Goal: Task Accomplishment & Management: Manage account settings

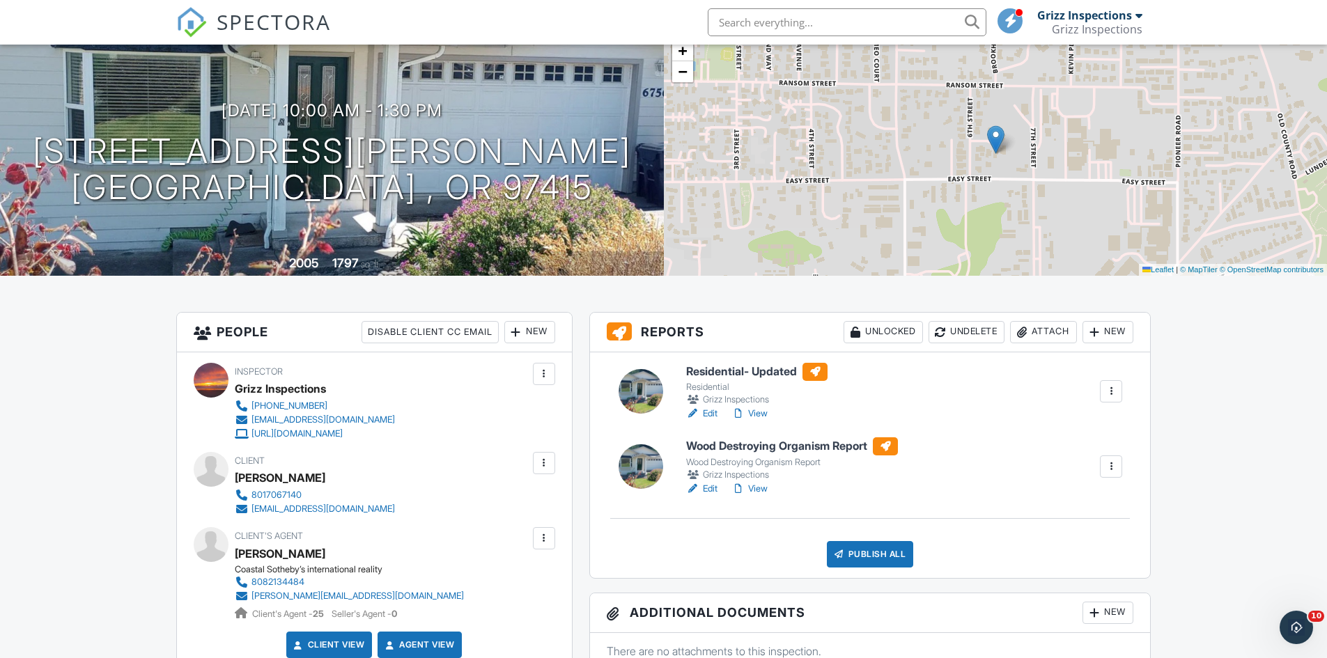
click at [759, 488] on link "View" at bounding box center [749, 489] width 36 height 14
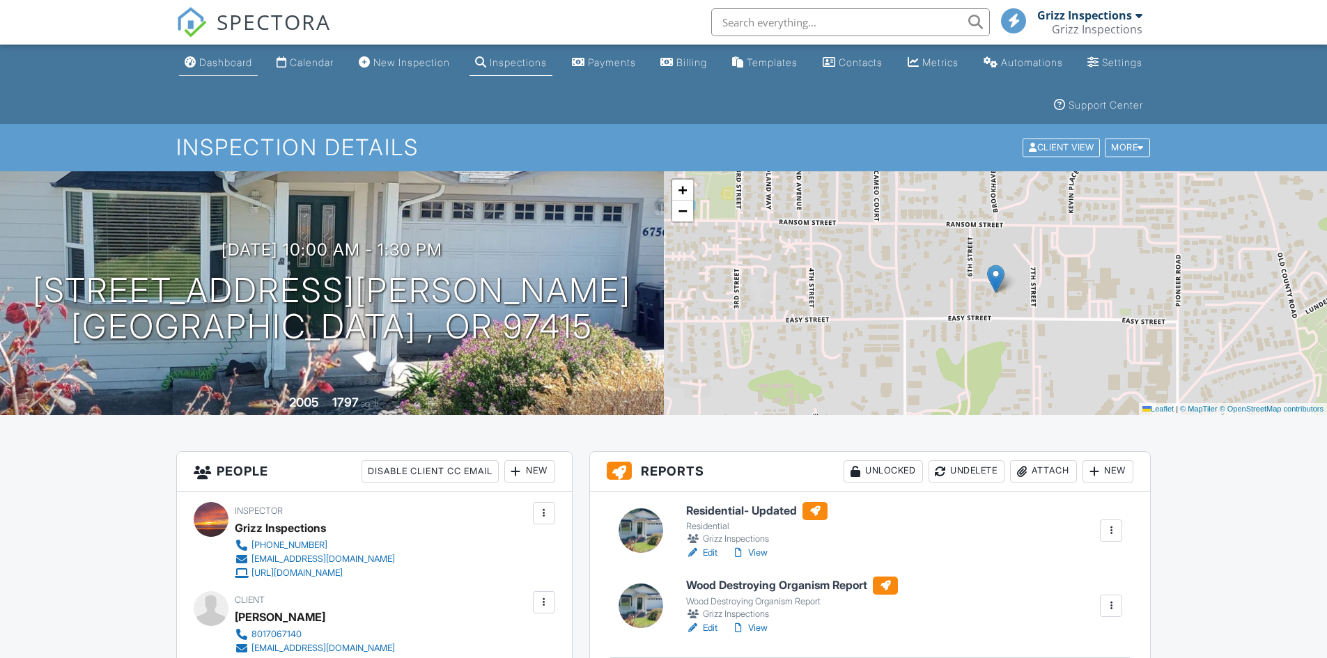
click at [229, 66] on div "Dashboard" at bounding box center [225, 62] width 53 height 12
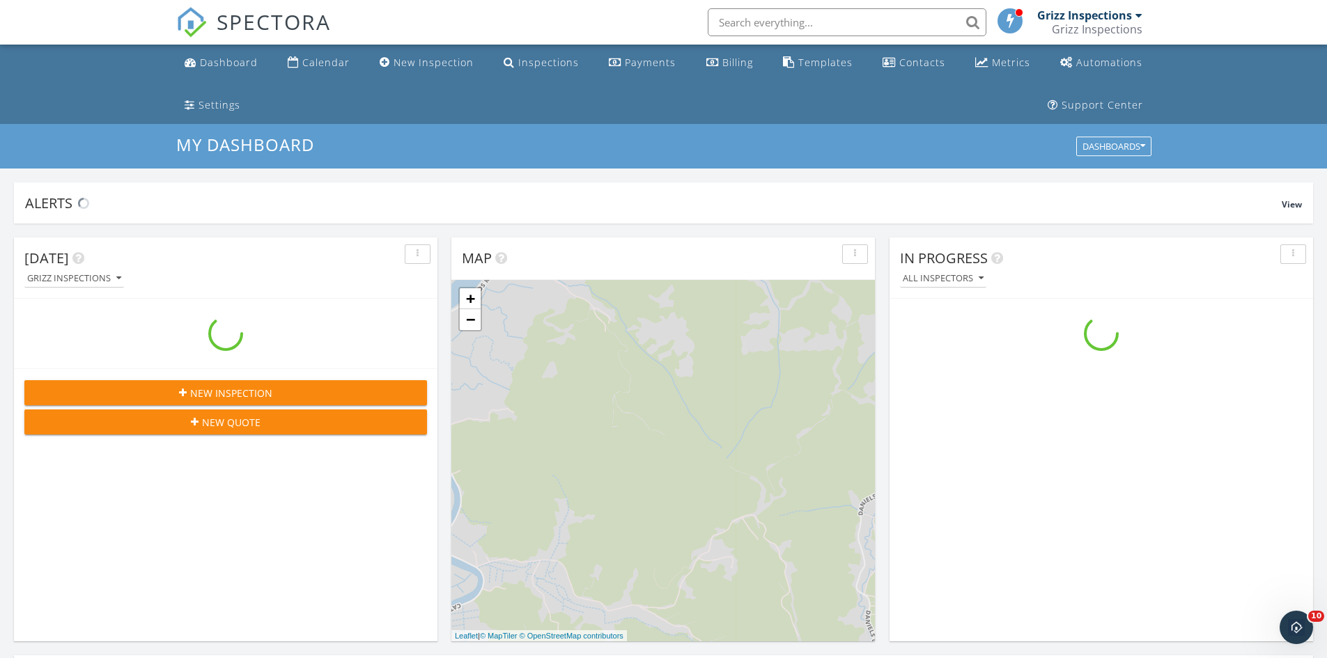
scroll to position [1289, 1348]
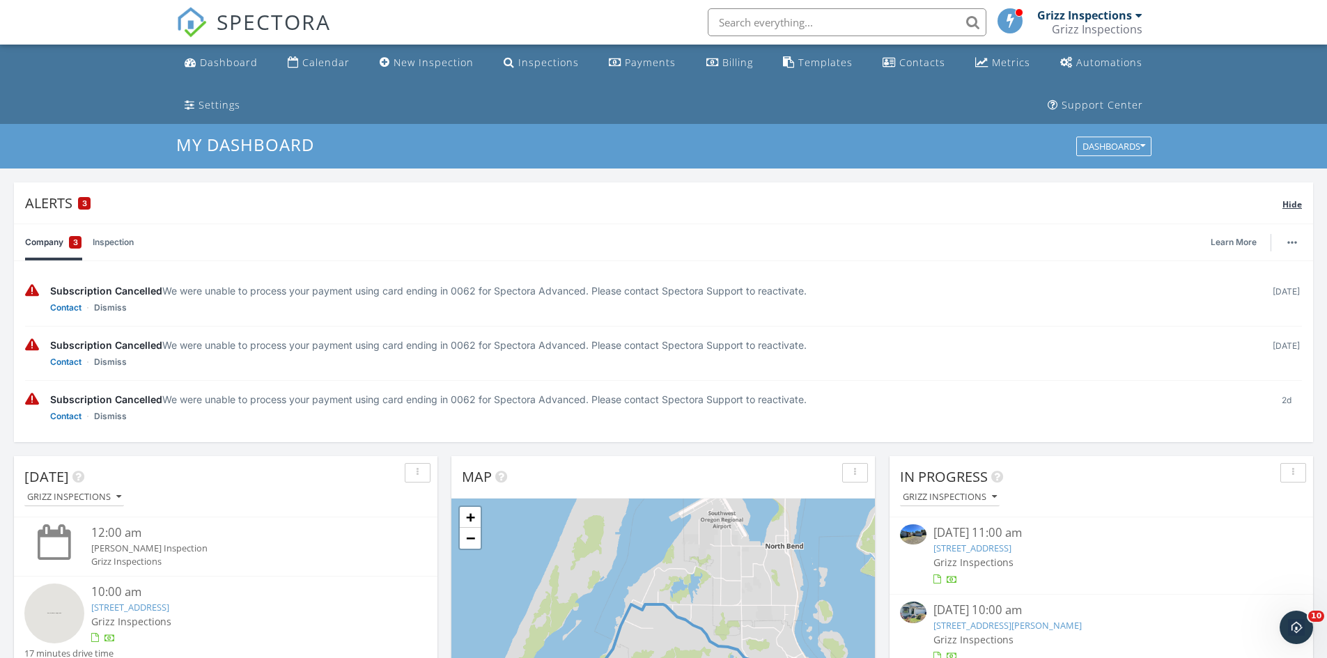
click at [1292, 204] on span "Hide" at bounding box center [1292, 205] width 20 height 12
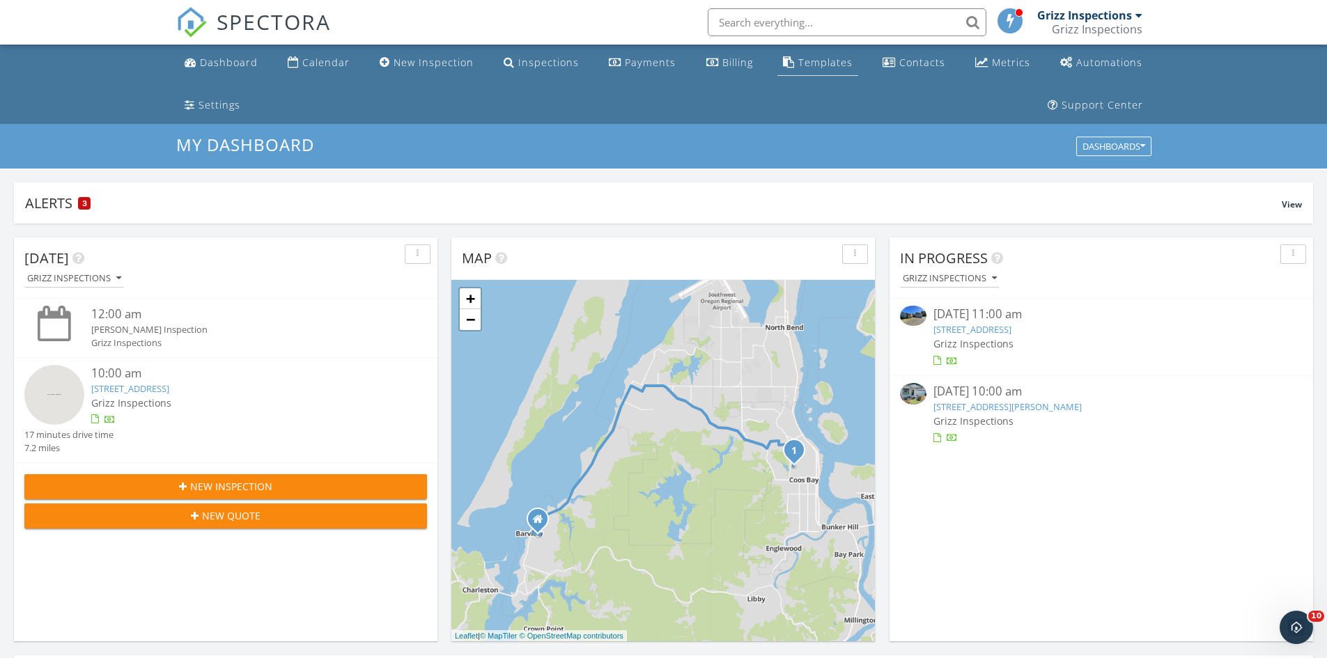
click at [798, 62] on div "Templates" at bounding box center [825, 62] width 54 height 13
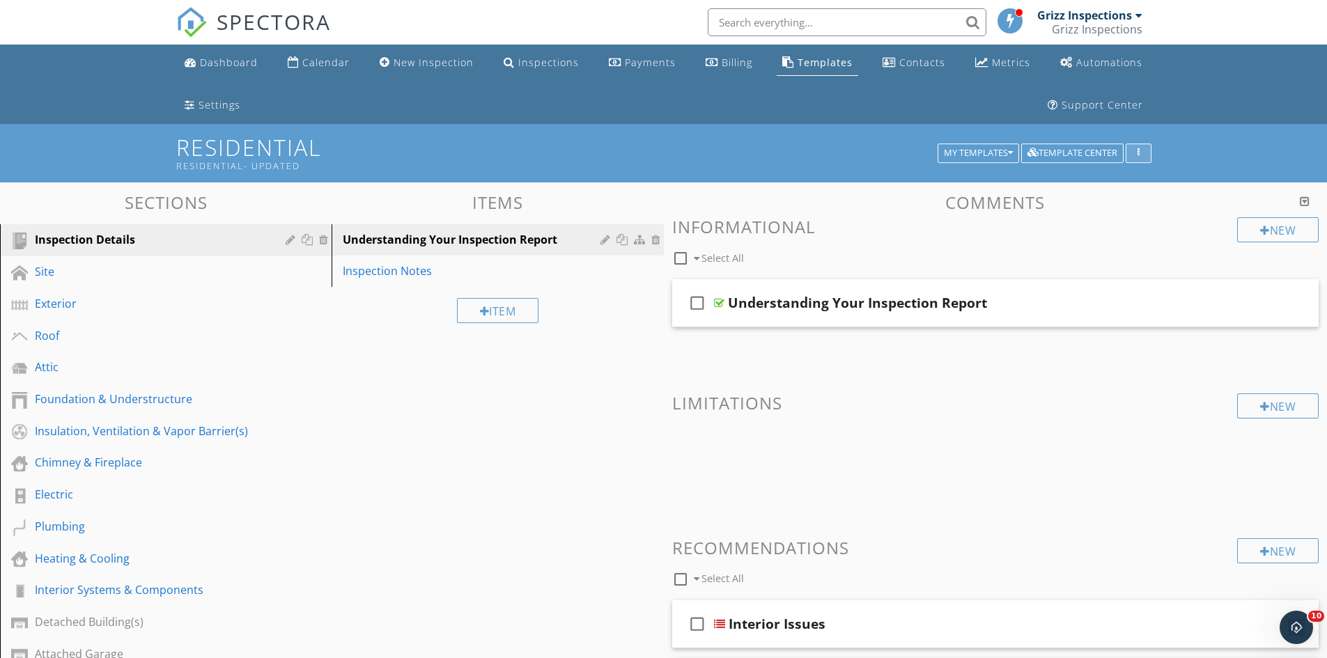
click at [1147, 147] on button "button" at bounding box center [1139, 153] width 26 height 20
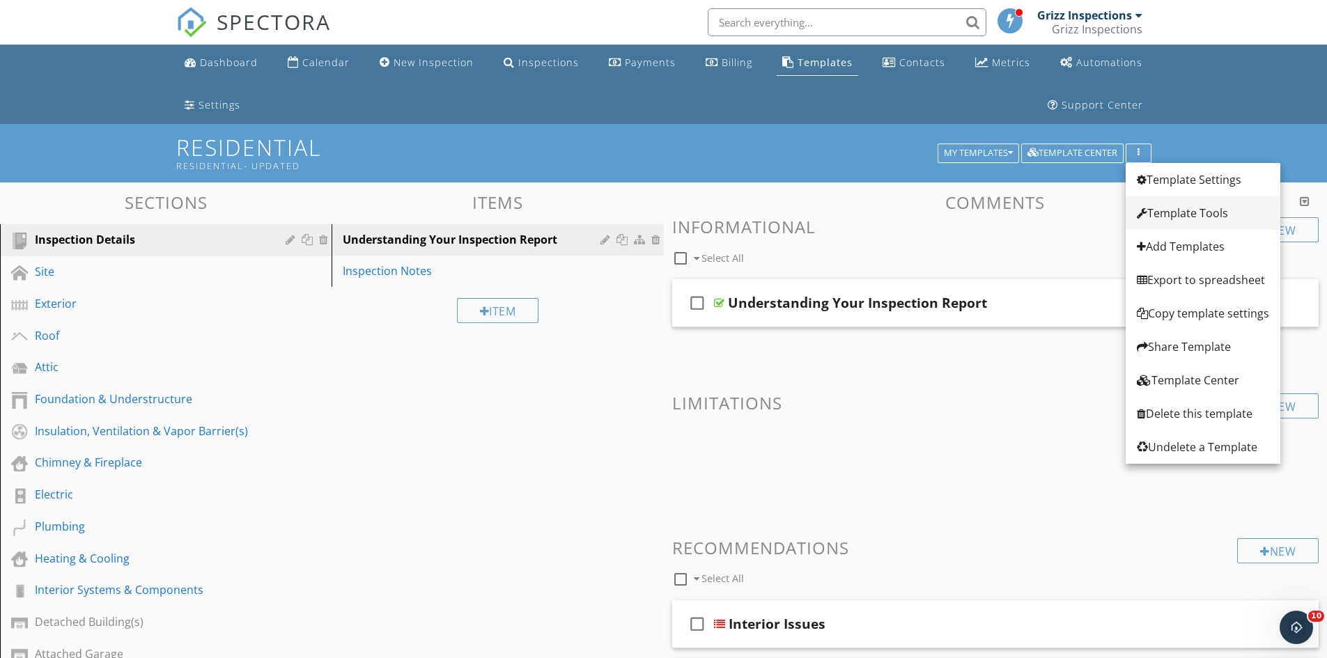
click at [1167, 200] on link "Template Tools" at bounding box center [1203, 212] width 155 height 33
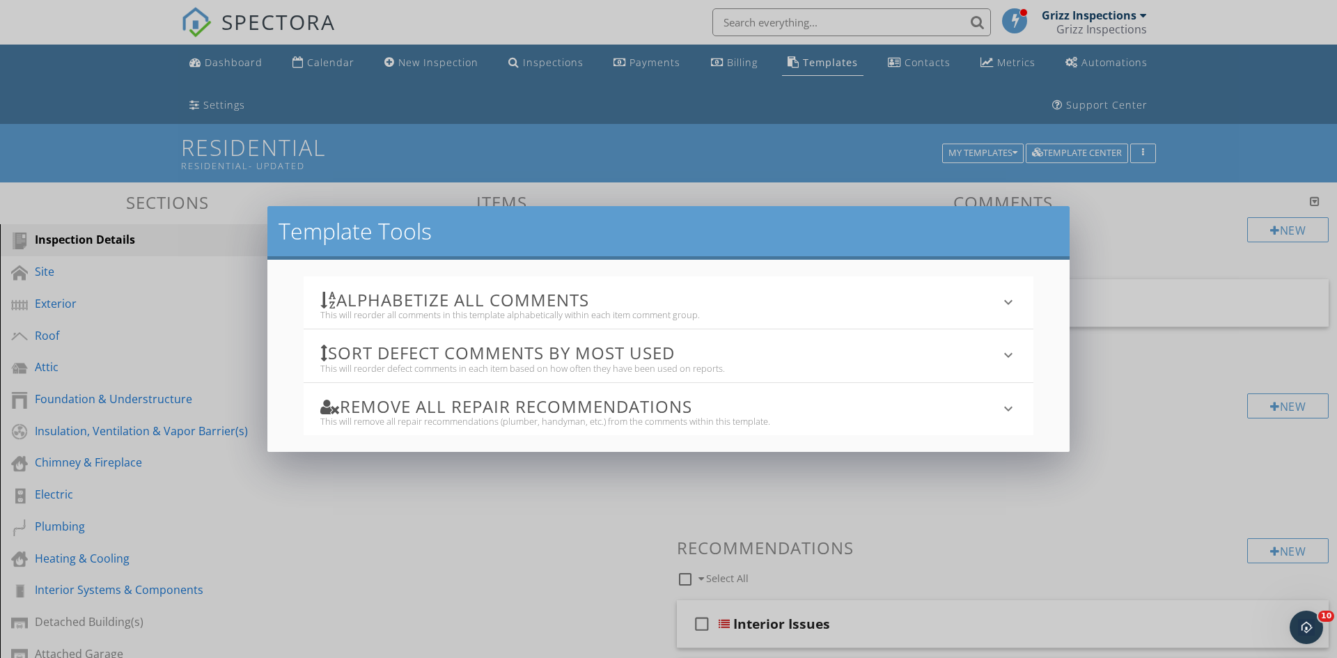
click at [844, 365] on div "This will reorder defect comments in each item based on how often they have bee…" at bounding box center [660, 368] width 681 height 11
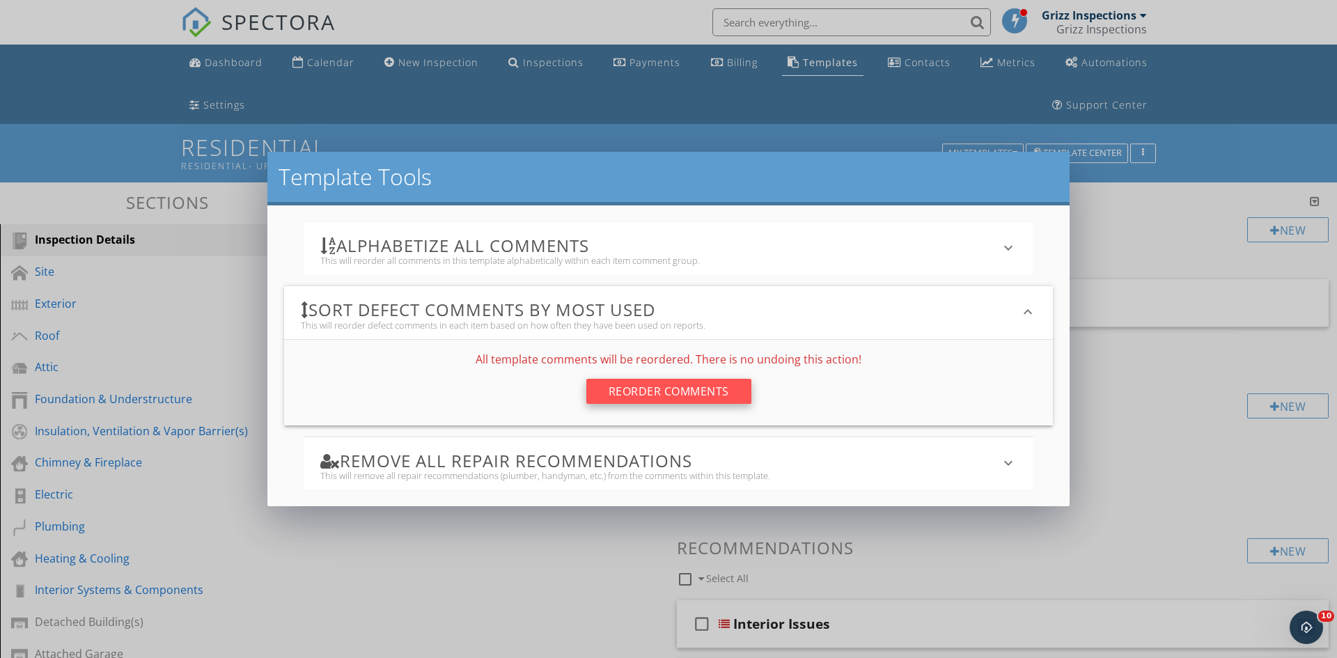
click at [684, 398] on div "Reorder Comments" at bounding box center [668, 391] width 165 height 25
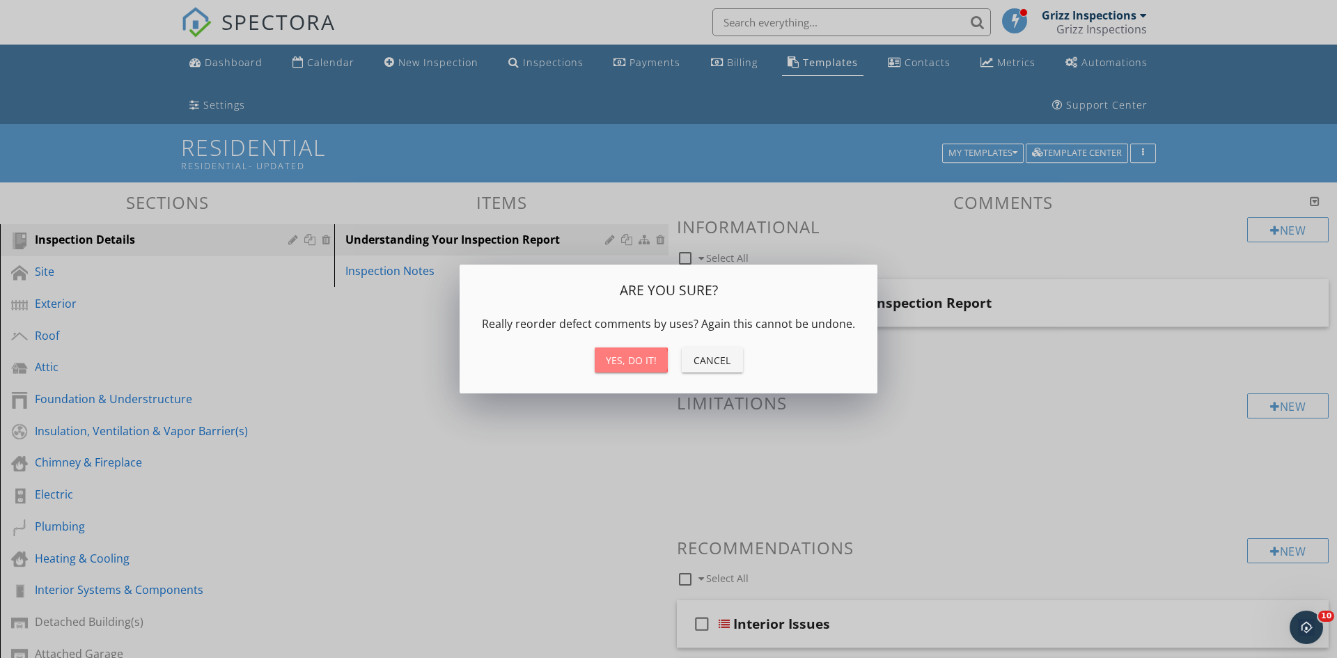
click at [635, 361] on div "Yes, do it!" at bounding box center [631, 360] width 51 height 15
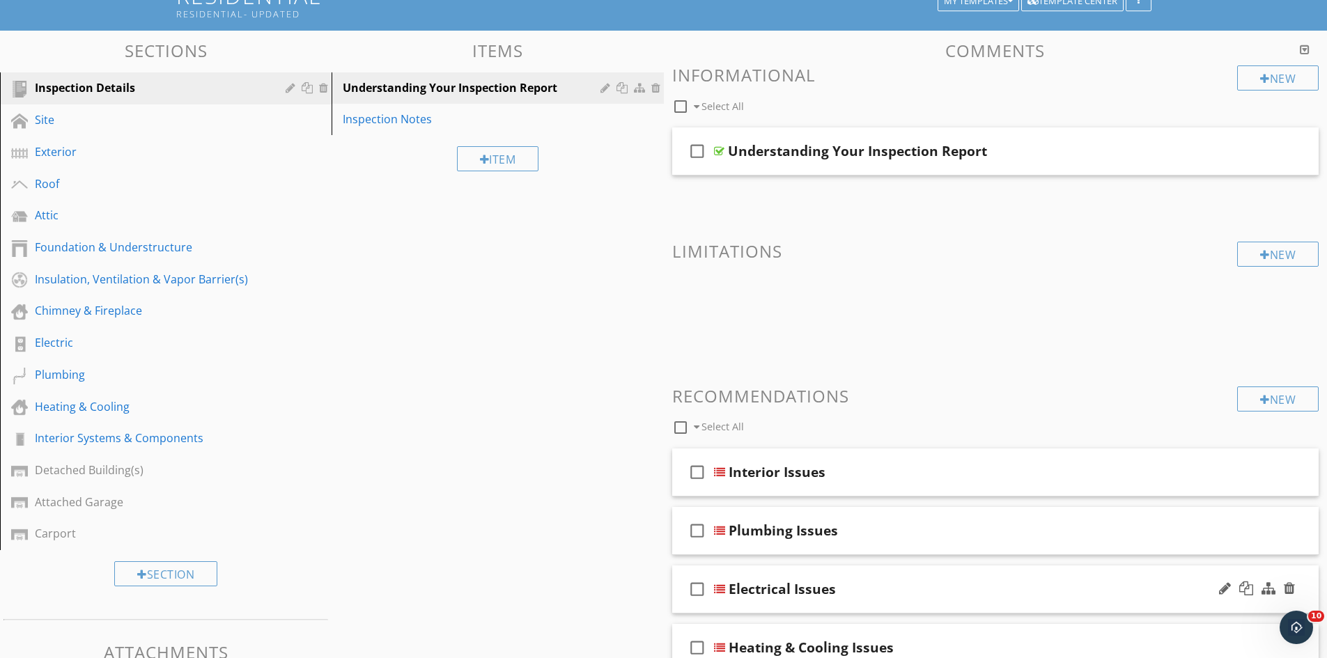
scroll to position [139, 0]
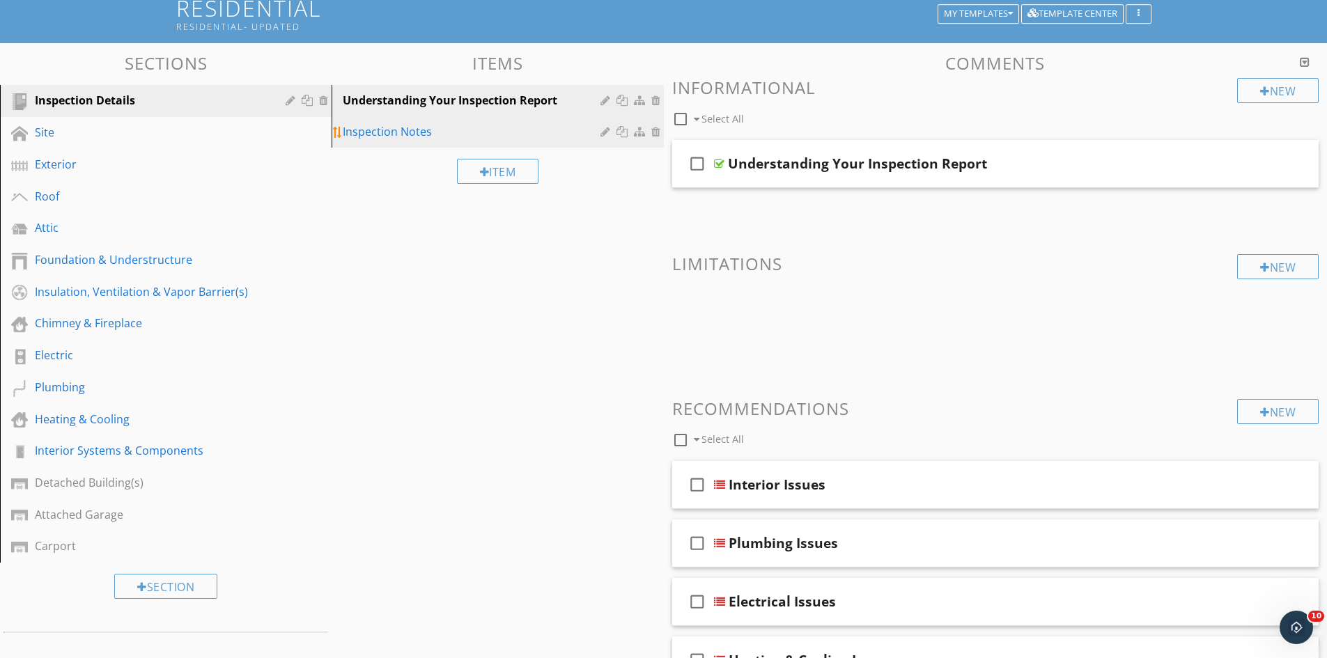
click at [428, 127] on div "Inspection Notes" at bounding box center [473, 131] width 261 height 17
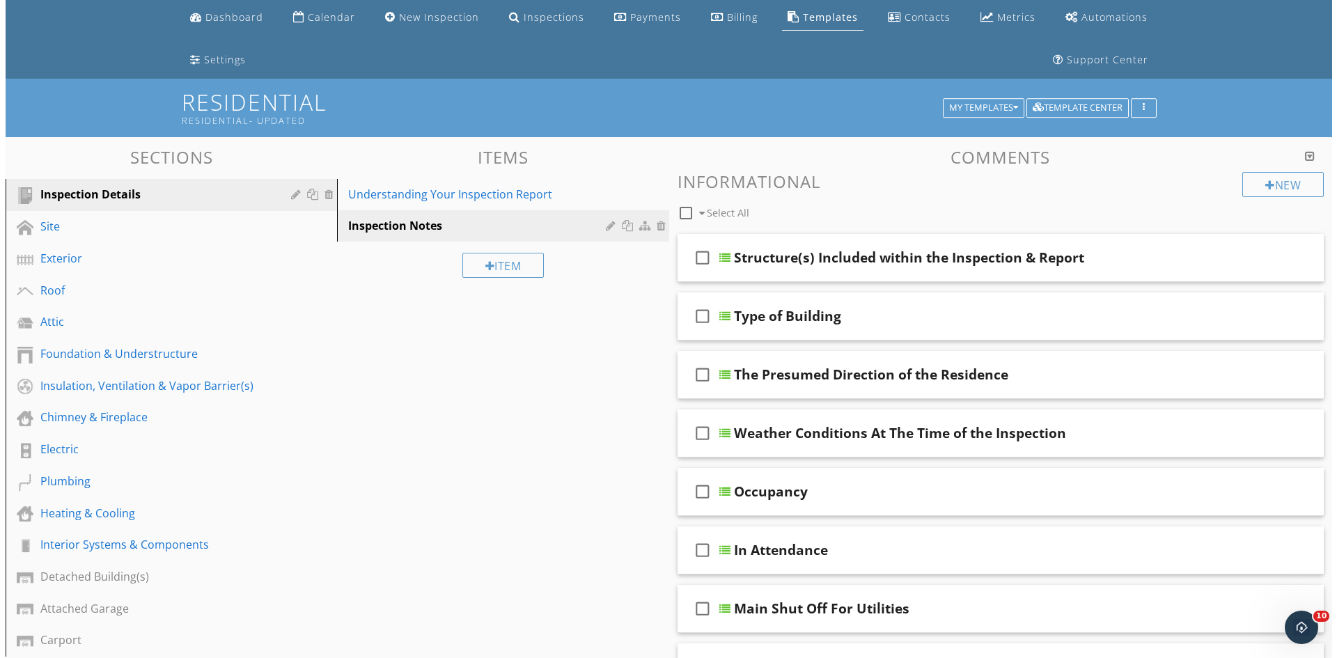
scroll to position [70, 0]
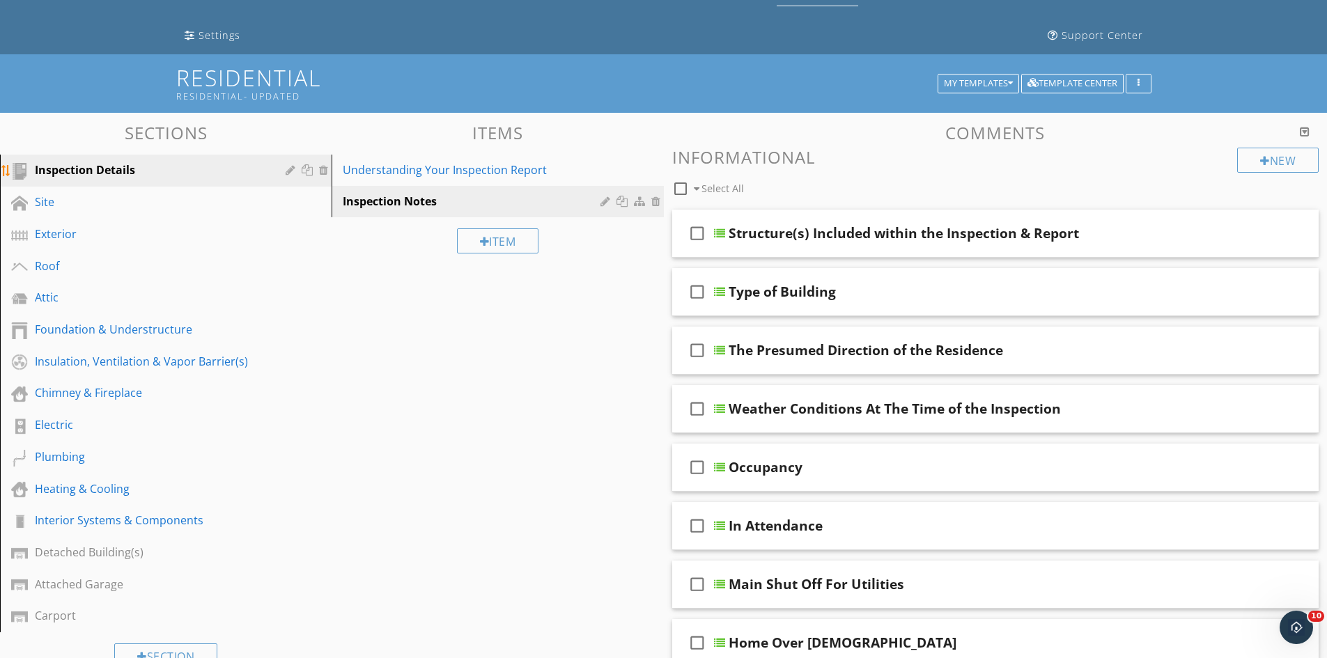
click at [288, 173] on div at bounding box center [292, 169] width 13 height 11
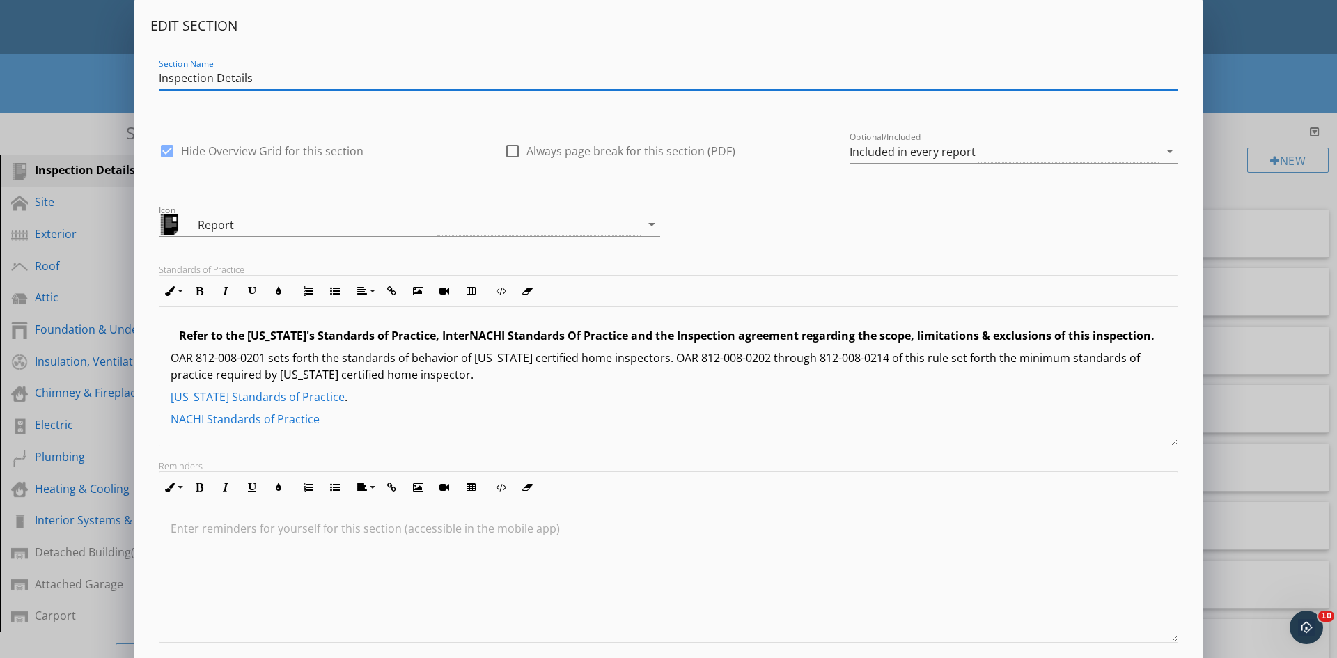
drag, startPoint x: 254, startPoint y: 79, endPoint x: 217, endPoint y: 89, distance: 37.5
click at [217, 89] on div "Section Name Inspection Details" at bounding box center [669, 78] width 1020 height 23
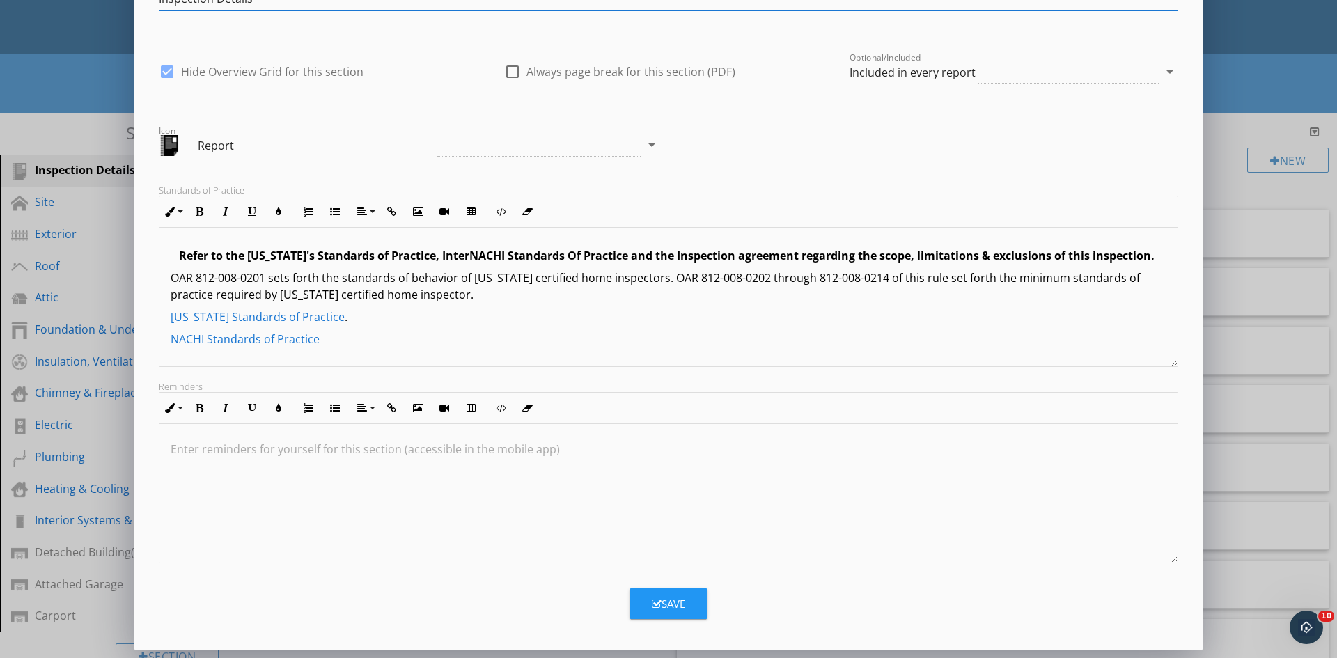
scroll to position [0, 0]
click at [346, 345] on p "NACHI Standards of Practice" at bounding box center [669, 340] width 996 height 17
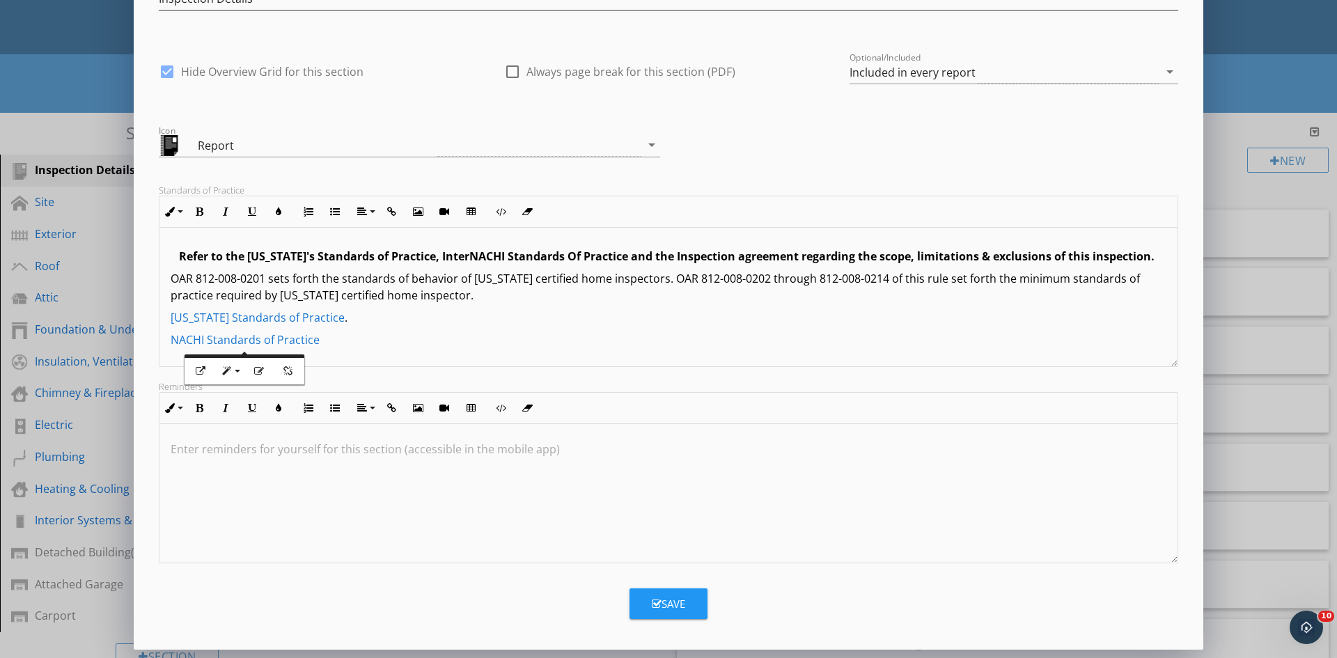
click at [465, 300] on p "OAR 812-008-0201 sets forth the standards of behavior of Oregon certified home …" at bounding box center [669, 286] width 996 height 33
click at [182, 251] on span "Refer to the Oregon's Standards of Practice, InterNACHI Standards Of Practice a…" at bounding box center [667, 256] width 976 height 15
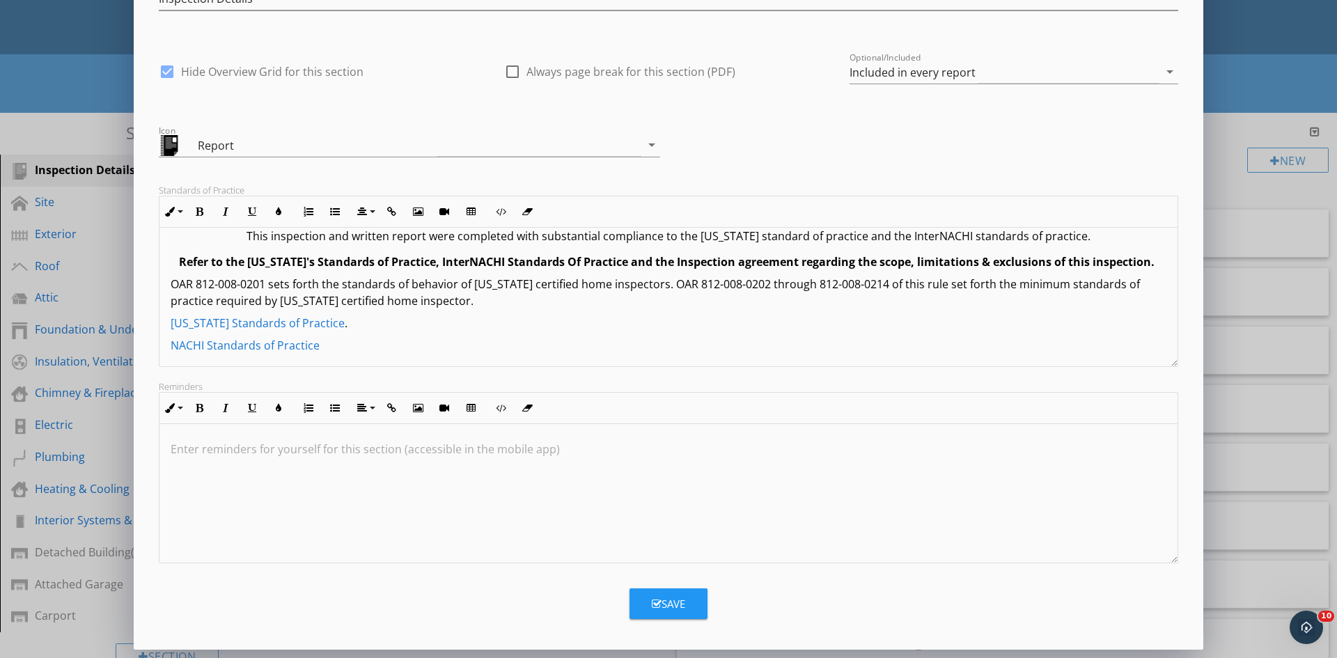
scroll to position [21, 0]
click at [378, 329] on div "This inspection and written report were completed with substantial compliance t…" at bounding box center [669, 287] width 1018 height 160
click at [368, 318] on p "Oregon Standards of Practice ." at bounding box center [669, 319] width 996 height 17
click at [688, 610] on button "Save" at bounding box center [669, 604] width 78 height 31
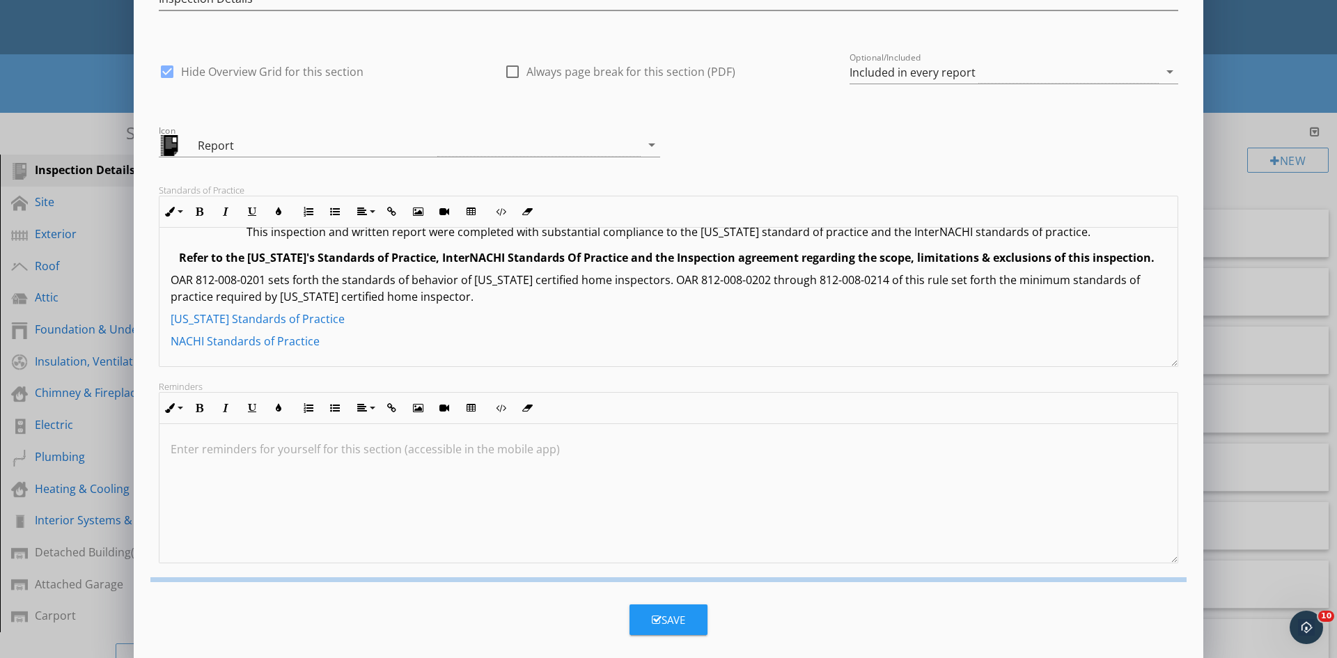
scroll to position [0, 0]
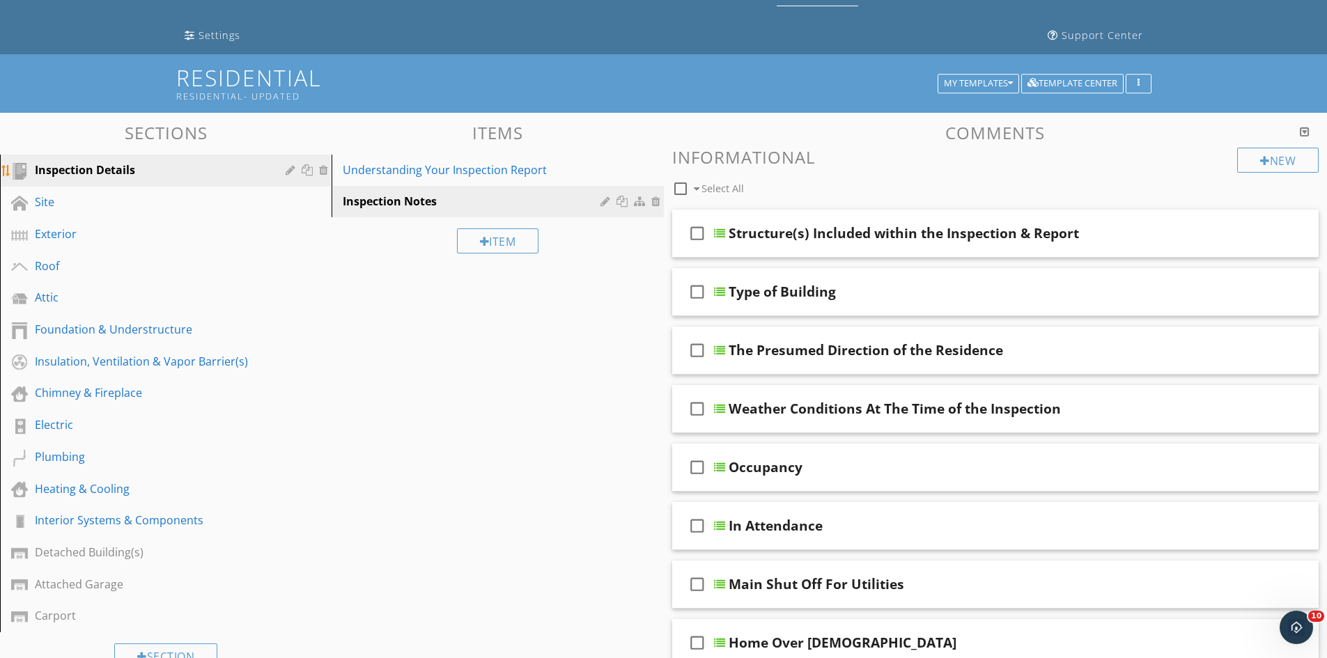
click at [293, 170] on div at bounding box center [292, 169] width 13 height 11
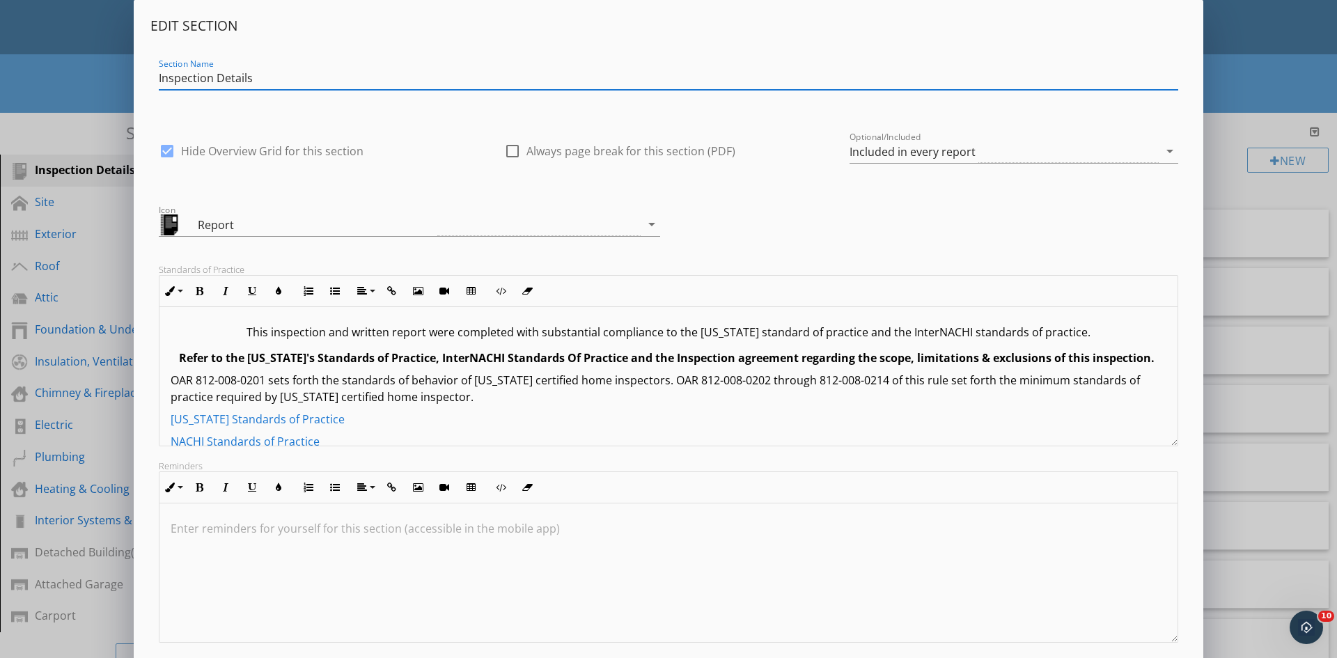
drag, startPoint x: 261, startPoint y: 80, endPoint x: 107, endPoint y: 83, distance: 153.3
click at [107, 83] on div "Edit Section Section Name Inspection Details check_box Hide Overview Grid for t…" at bounding box center [668, 369] width 1337 height 738
type input "General Information"
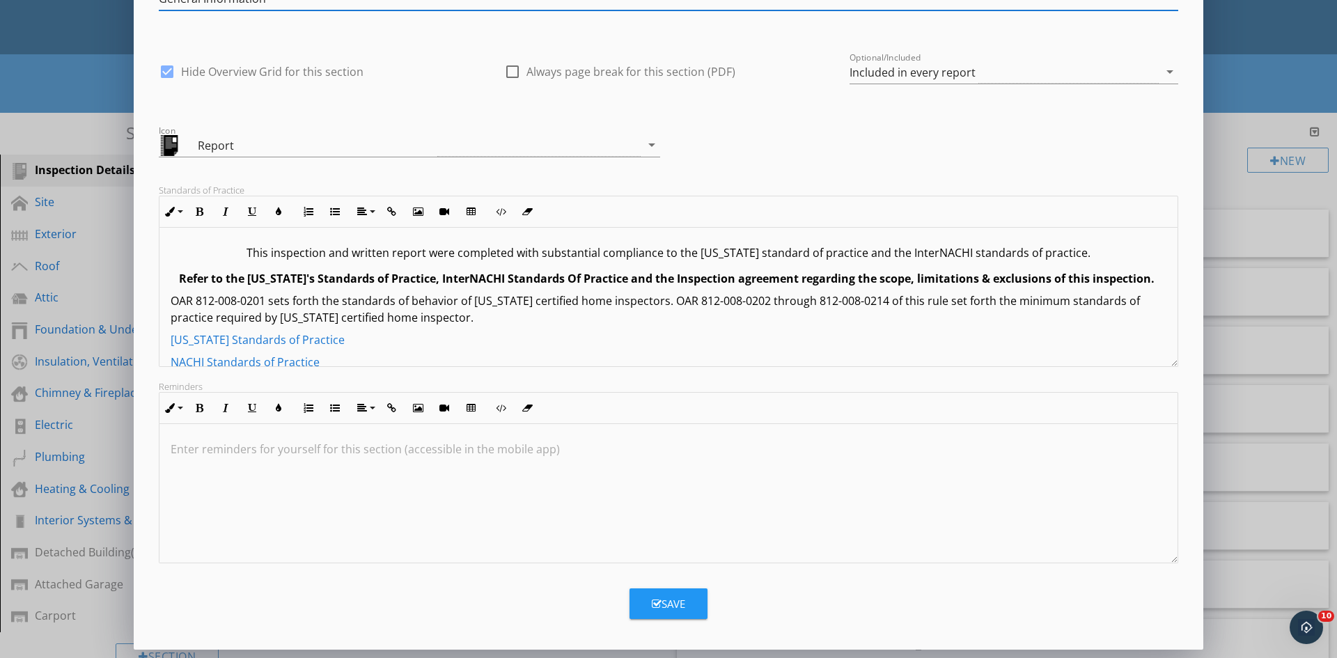
scroll to position [1, 0]
click at [683, 608] on div "Save" at bounding box center [668, 604] width 33 height 16
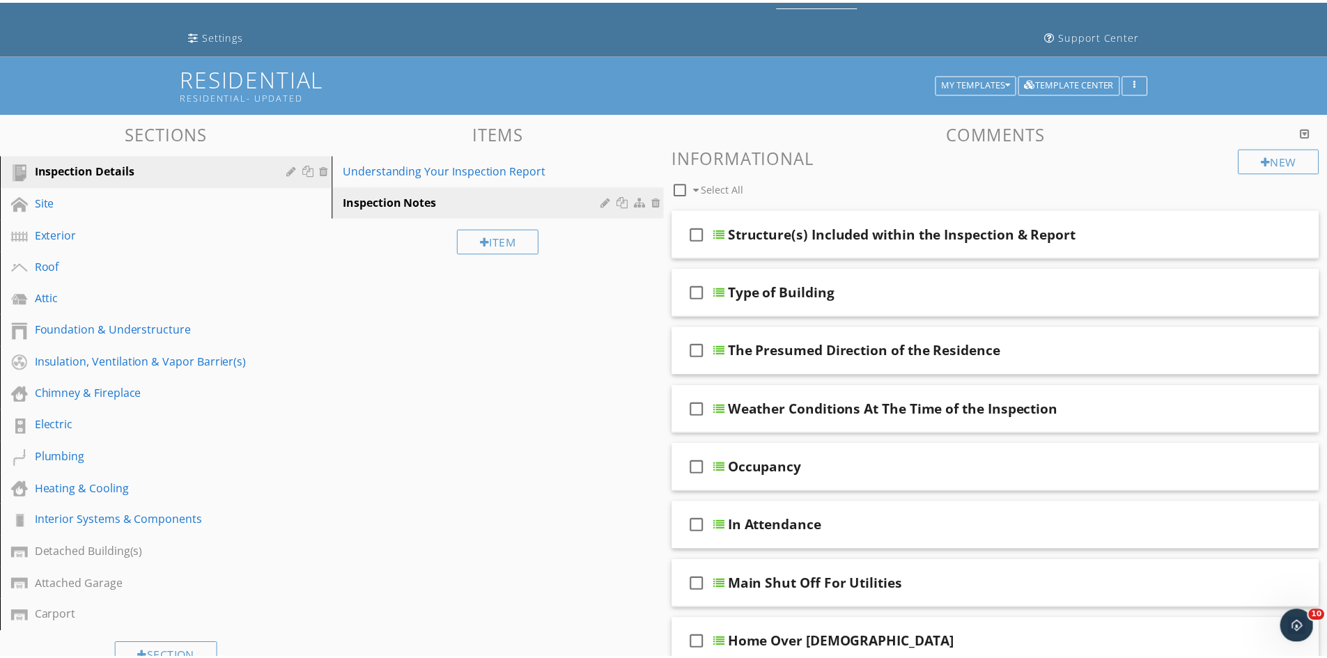
scroll to position [0, 0]
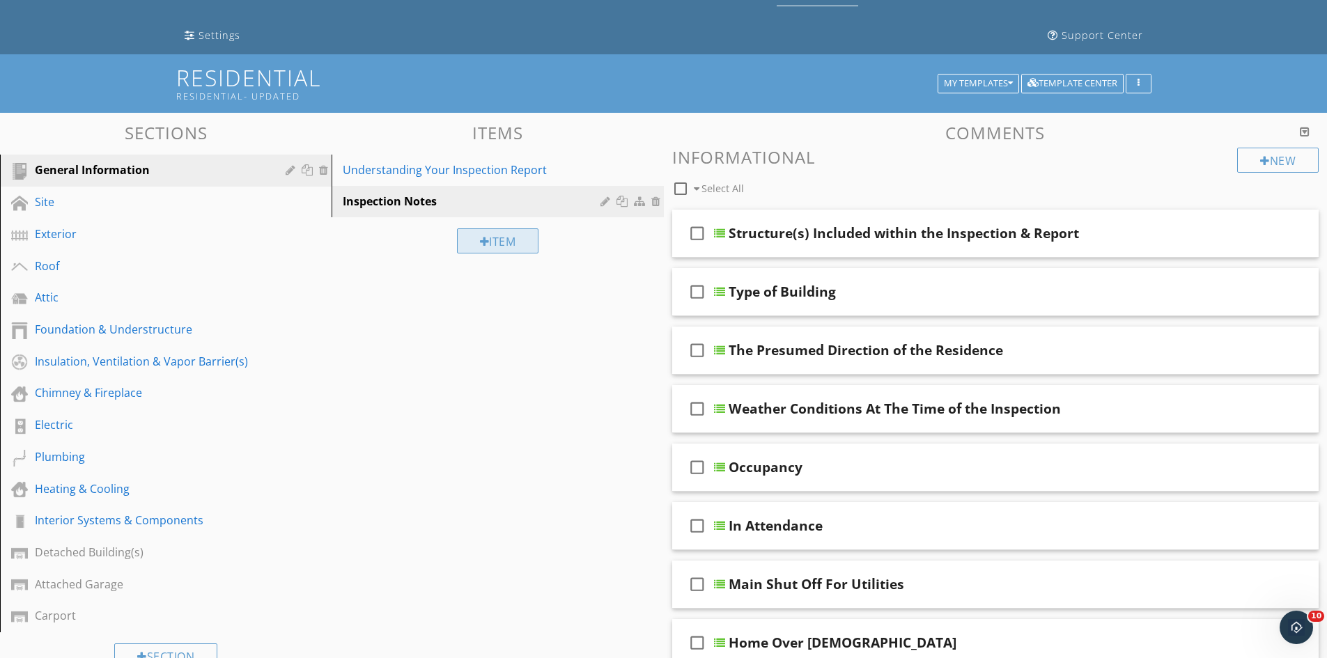
click at [515, 243] on div "Item" at bounding box center [498, 240] width 82 height 25
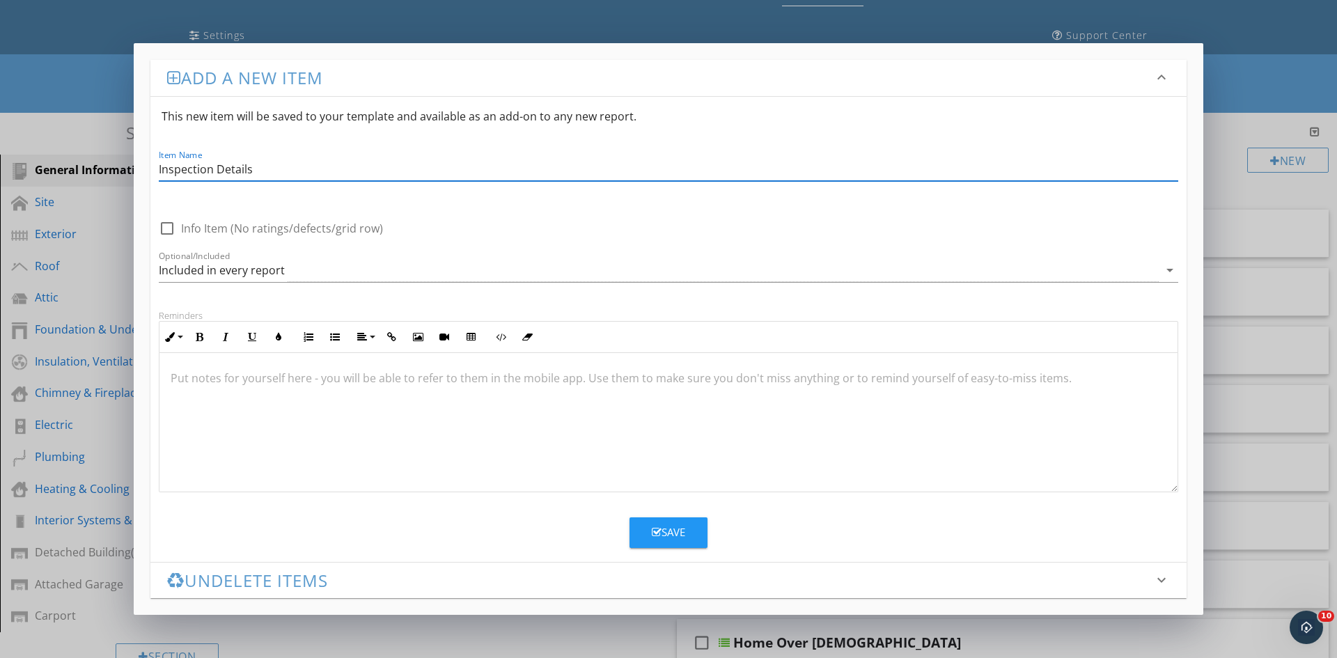
type input "Inspection Details"
click at [168, 230] on div at bounding box center [167, 229] width 24 height 24
checkbox input "true"
click at [649, 533] on button "Save" at bounding box center [669, 533] width 78 height 31
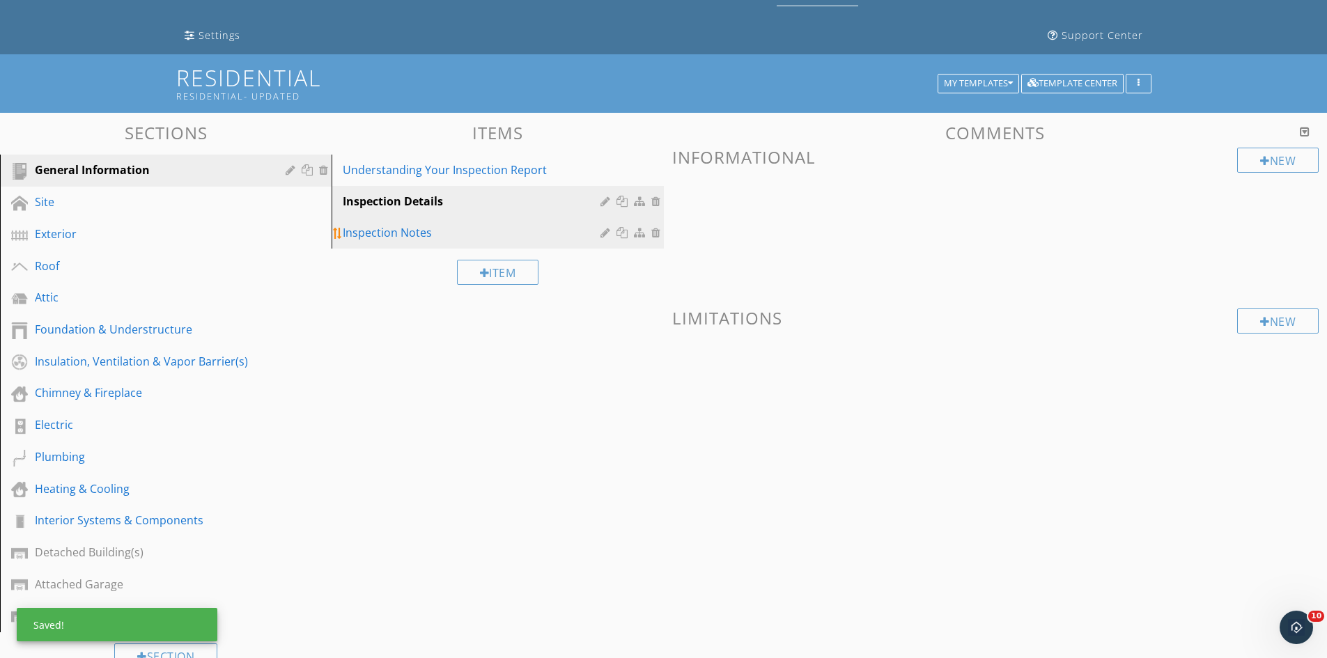
click at [417, 231] on div "Inspection Notes" at bounding box center [473, 232] width 261 height 17
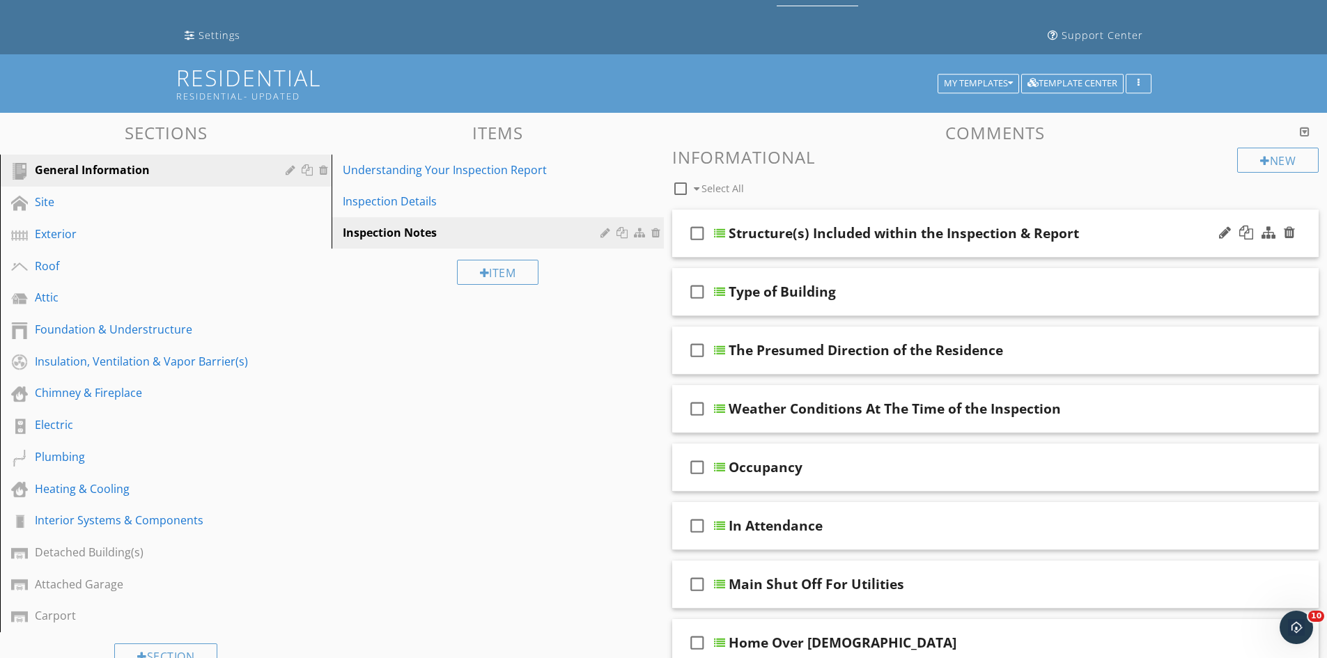
click at [699, 237] on icon "check_box_outline_blank" at bounding box center [697, 233] width 22 height 33
click at [694, 288] on icon "check_box_outline_blank" at bounding box center [697, 291] width 22 height 33
click at [701, 352] on icon "check_box_outline_blank" at bounding box center [697, 350] width 22 height 33
click at [693, 406] on icon "check_box_outline_blank" at bounding box center [697, 408] width 22 height 33
click at [692, 465] on icon "check_box_outline_blank" at bounding box center [697, 467] width 22 height 33
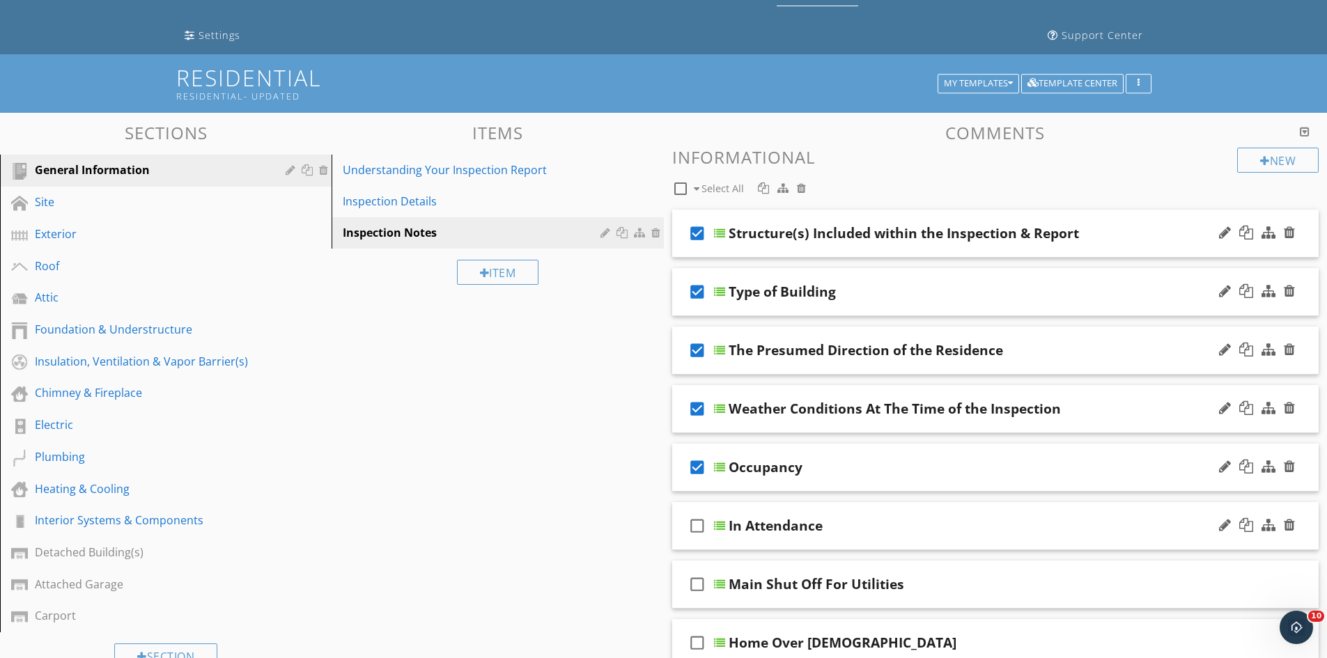
click at [696, 529] on icon "check_box_outline_blank" at bounding box center [697, 525] width 22 height 33
click at [701, 590] on icon "check_box_outline_blank" at bounding box center [697, 584] width 22 height 33
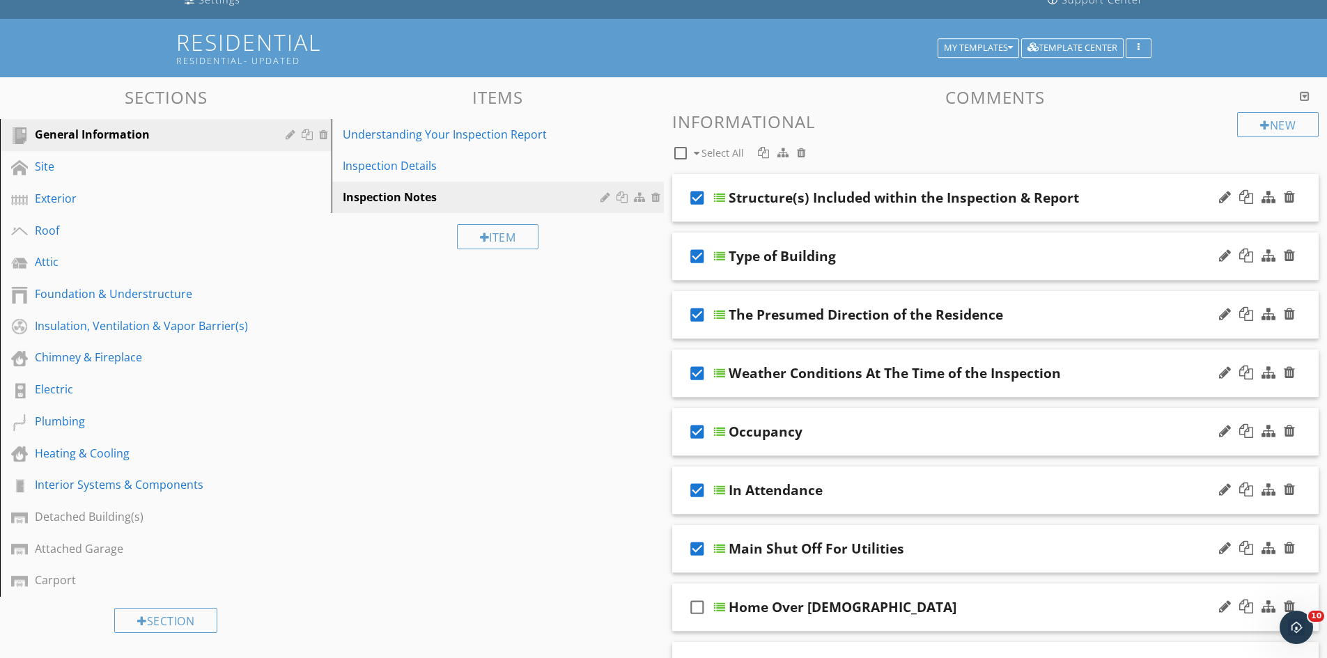
scroll to position [139, 0]
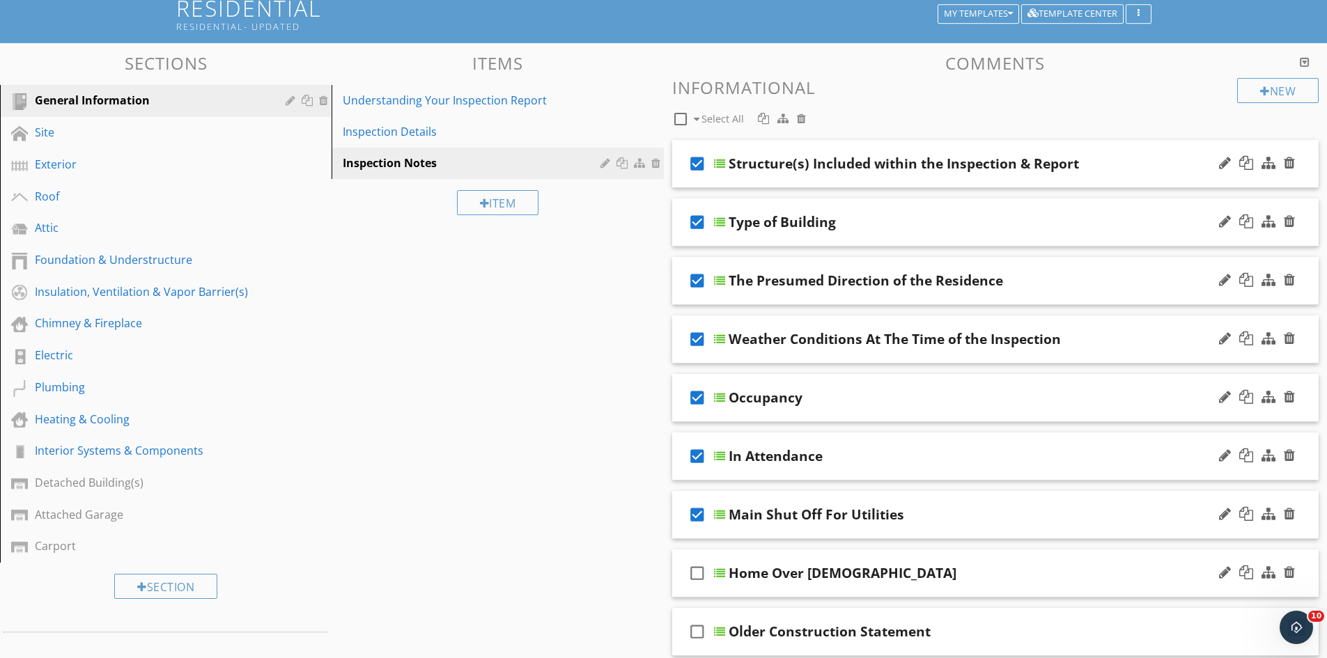
click at [695, 572] on icon "check_box_outline_blank" at bounding box center [697, 573] width 22 height 33
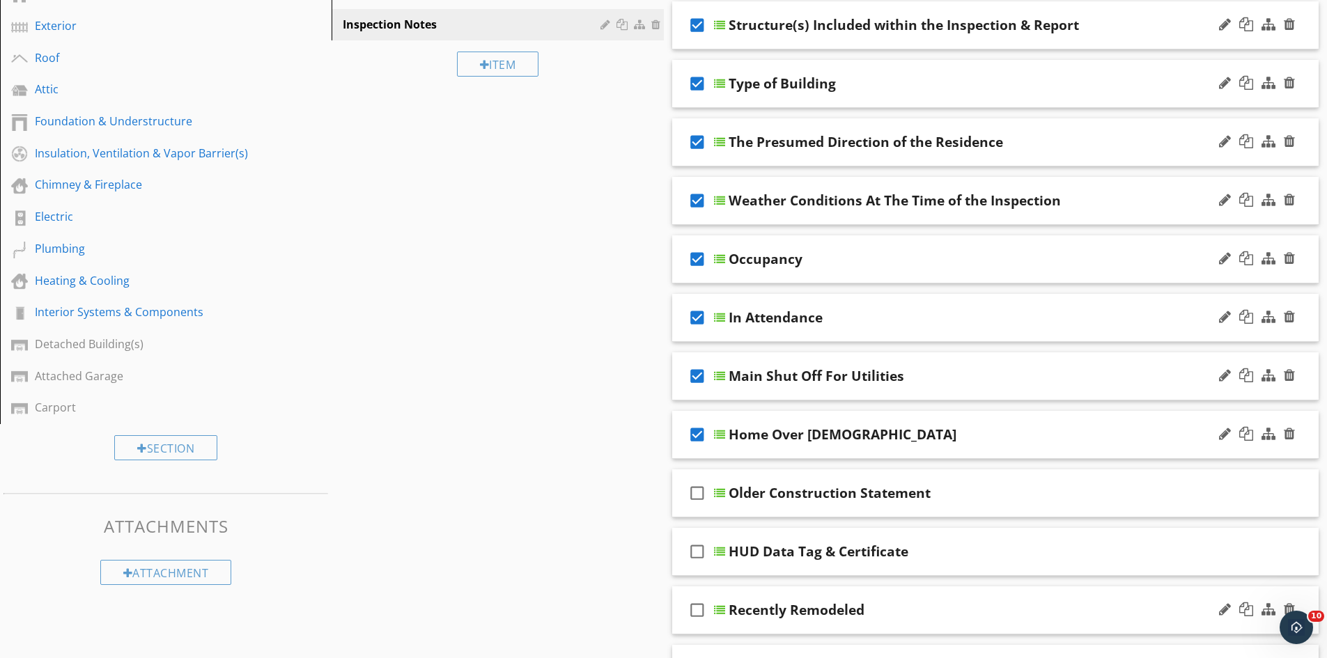
scroll to position [279, 0]
click at [697, 489] on icon "check_box_outline_blank" at bounding box center [697, 492] width 22 height 33
click at [697, 547] on icon "check_box_outline_blank" at bounding box center [697, 550] width 22 height 33
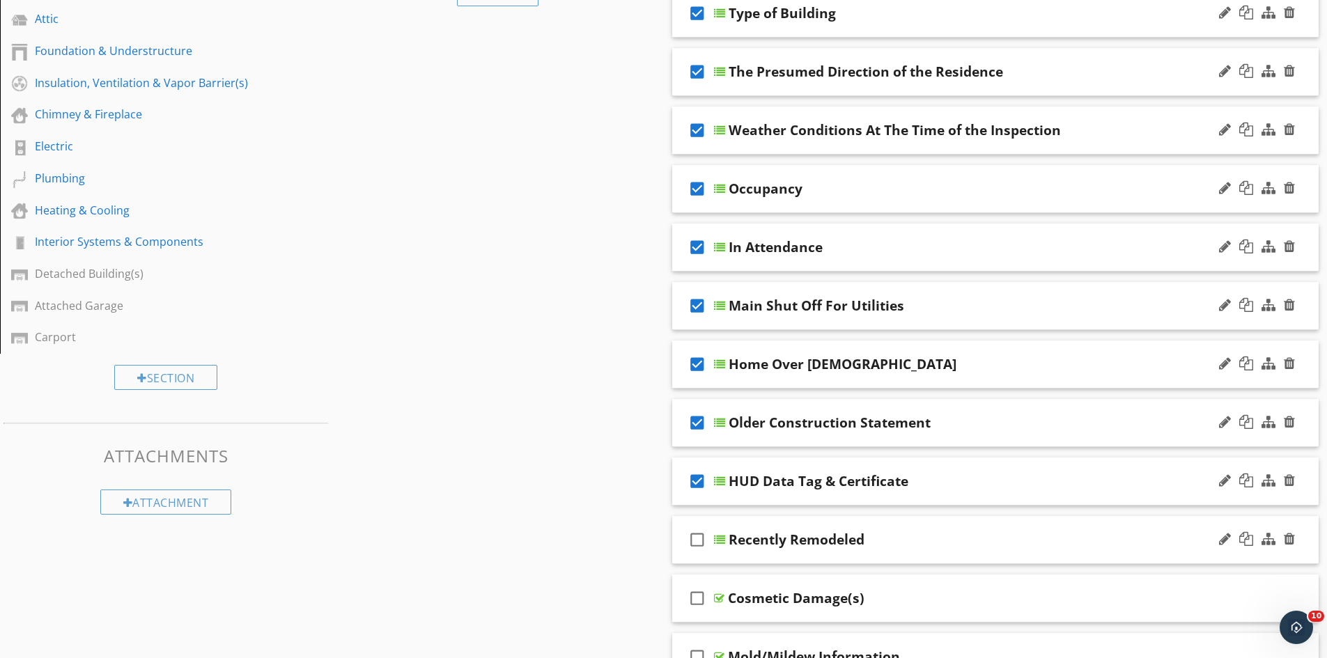
click at [696, 544] on icon "check_box_outline_blank" at bounding box center [697, 539] width 22 height 33
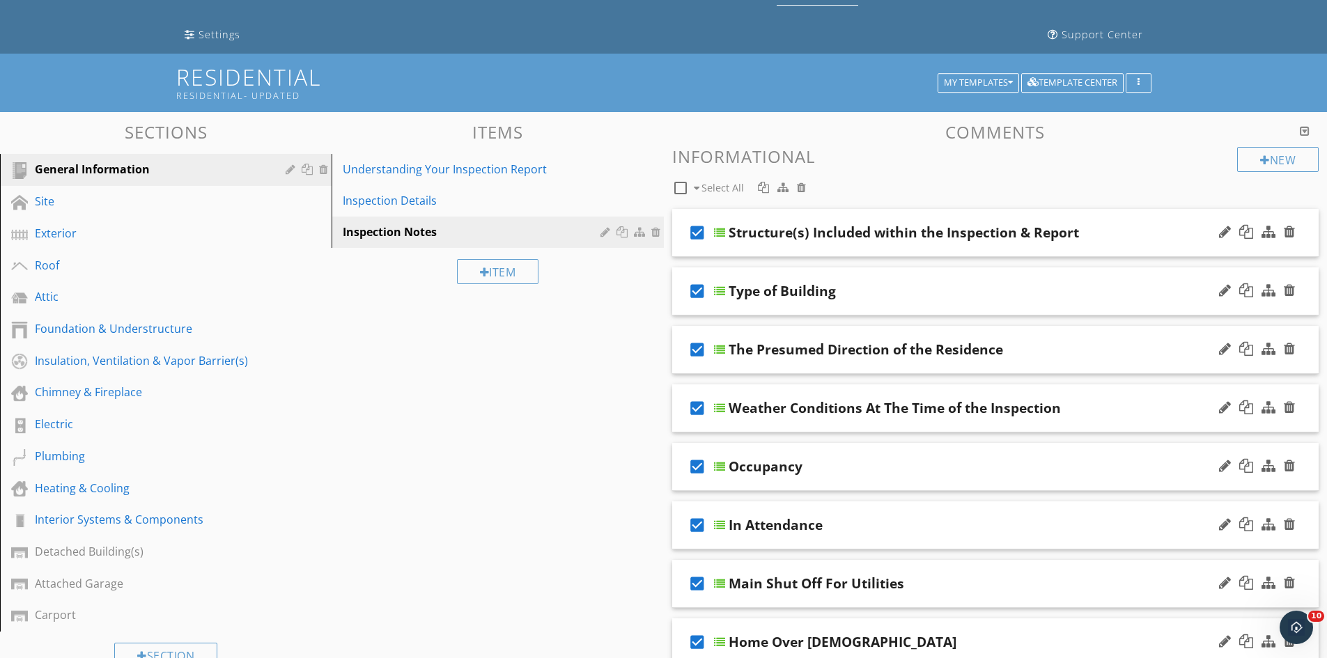
scroll to position [70, 0]
click at [782, 187] on div at bounding box center [782, 187] width 11 height 11
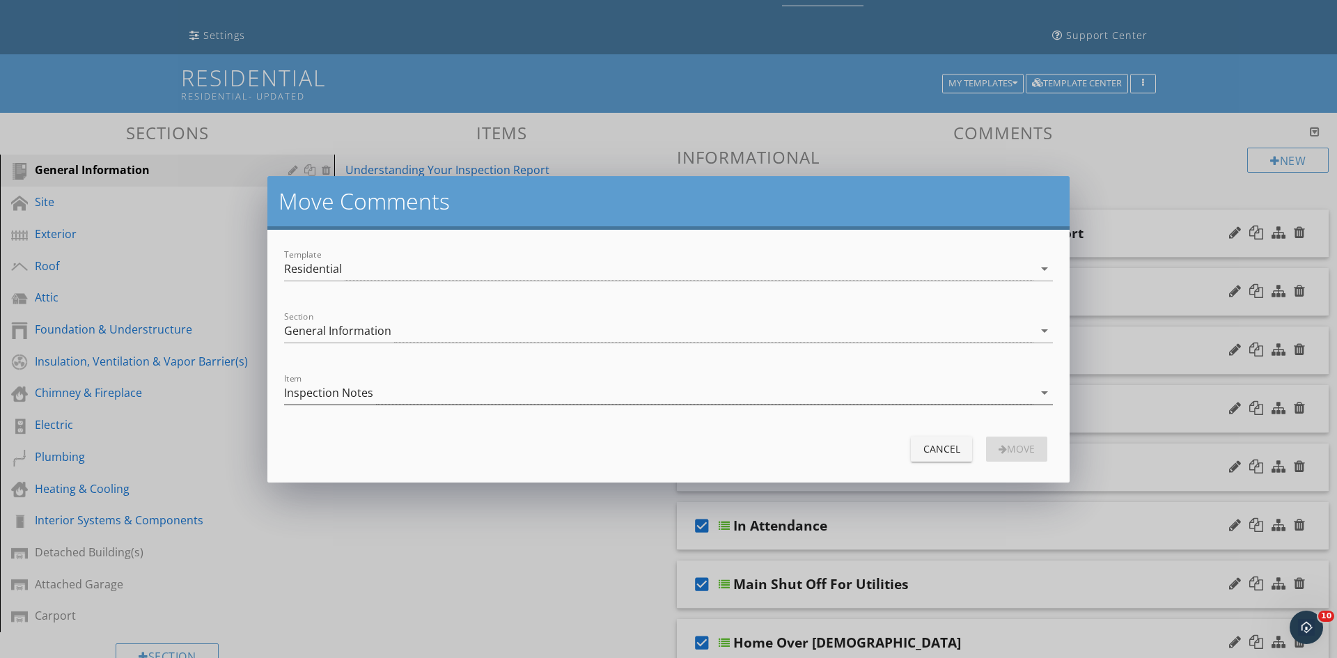
click at [463, 400] on div "Inspection Notes" at bounding box center [658, 393] width 749 height 23
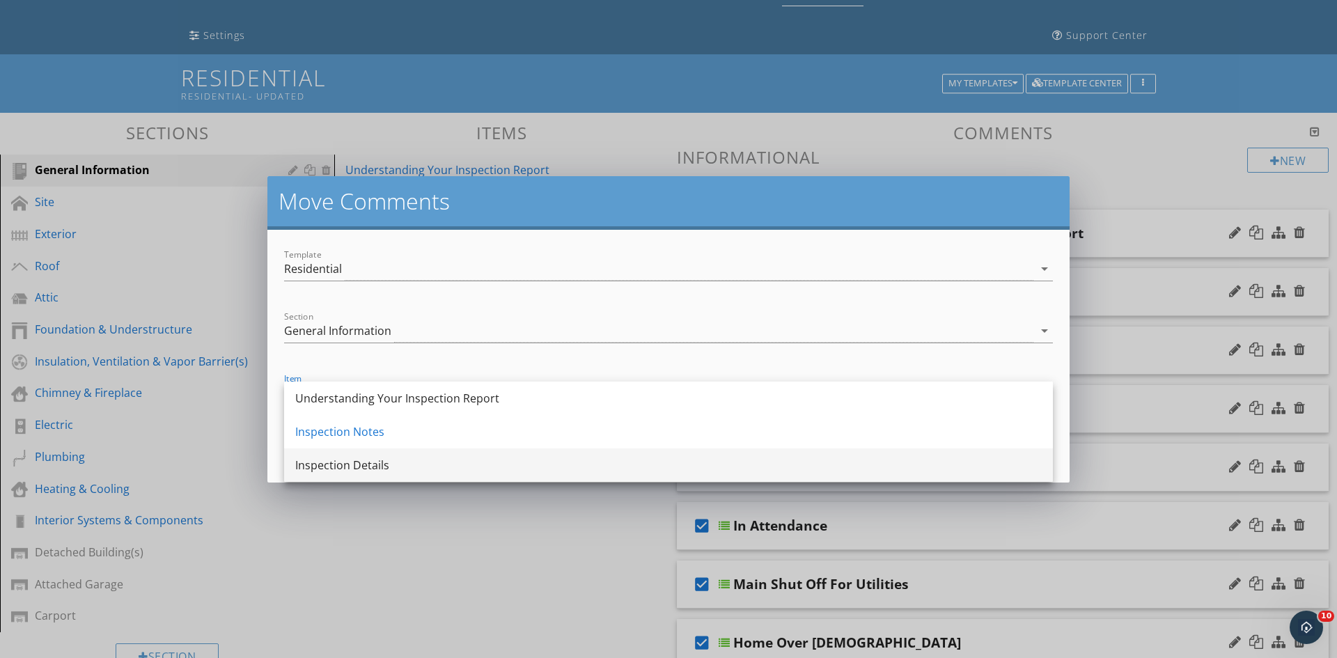
click at [417, 467] on div "Inspection Details" at bounding box center [668, 465] width 747 height 17
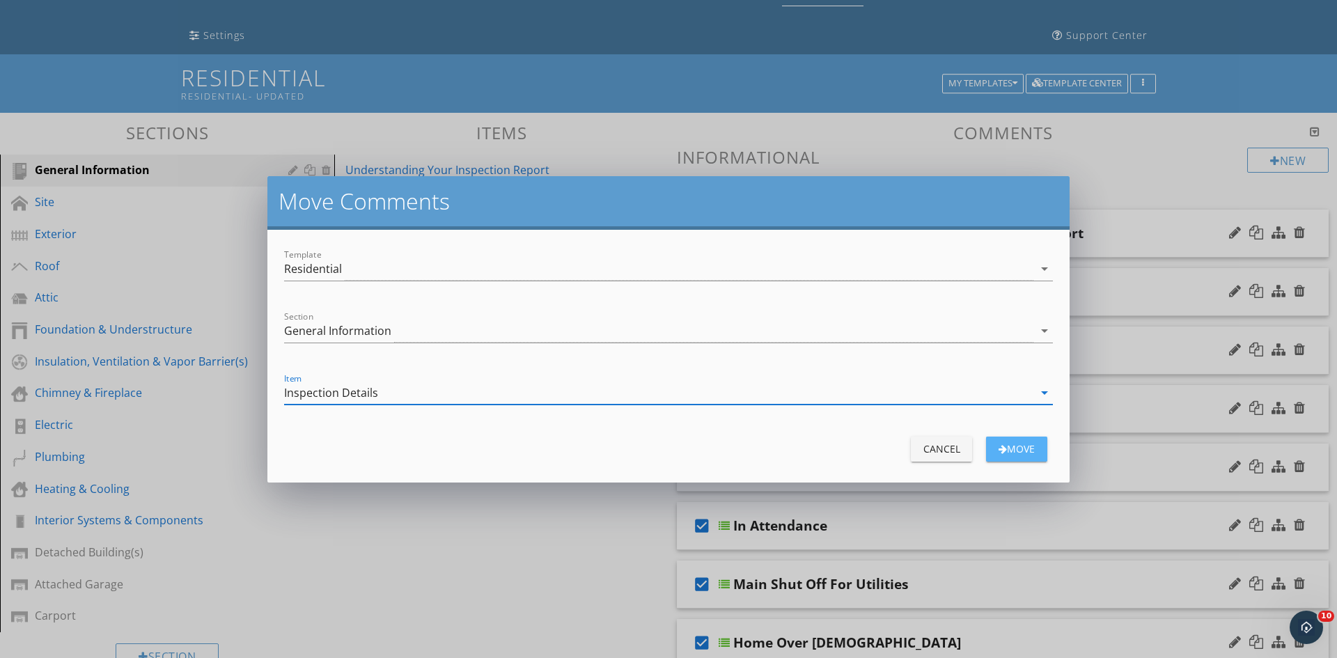
click at [1029, 446] on div "move" at bounding box center [1016, 449] width 39 height 15
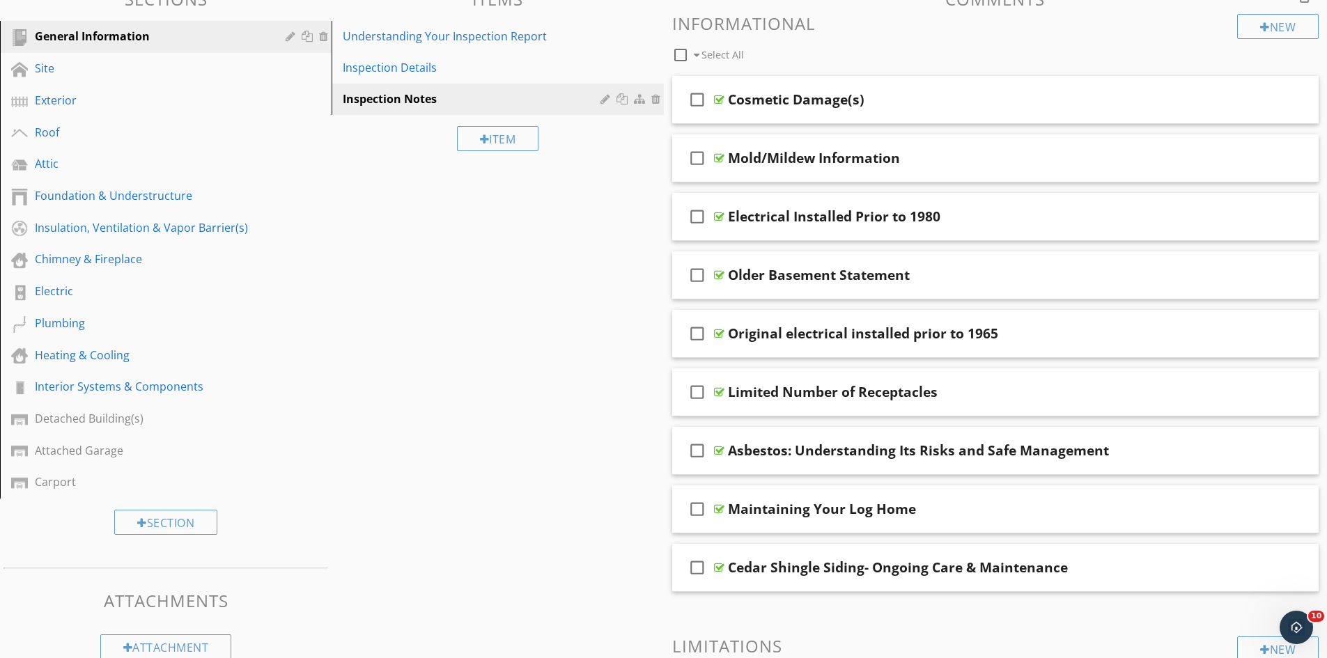
scroll to position [209, 0]
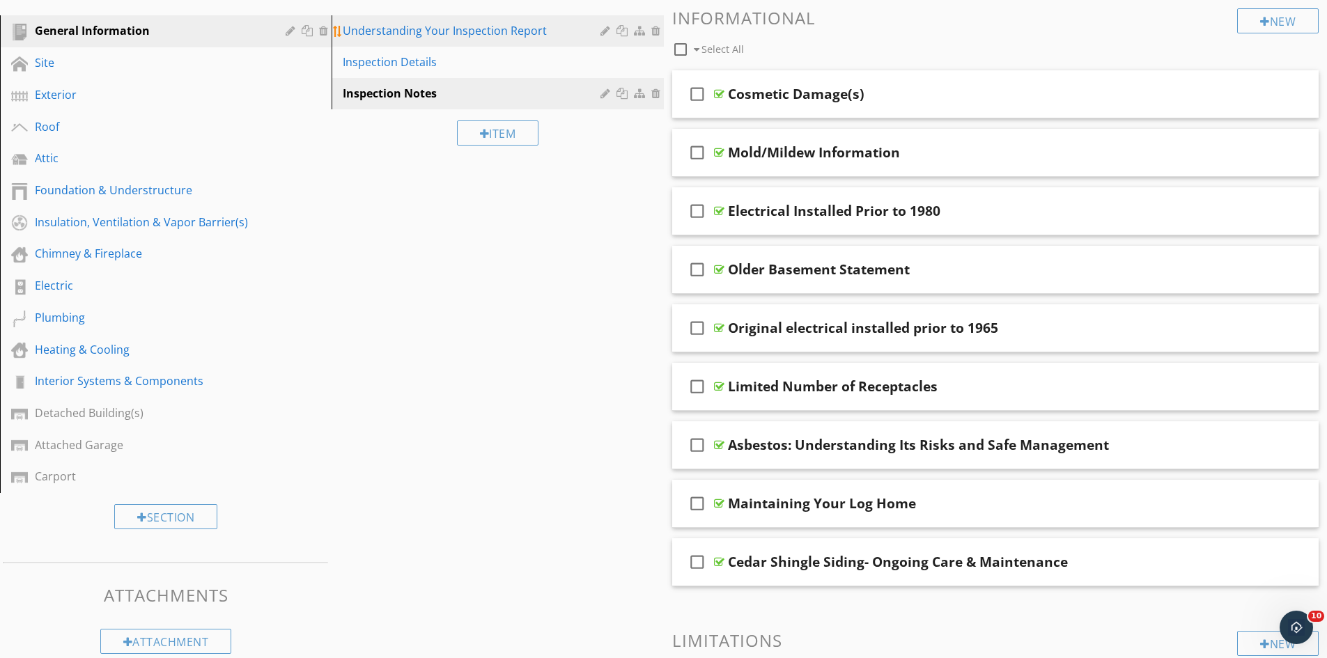
click at [554, 38] on div "Understanding Your Inspection Report" at bounding box center [473, 30] width 261 height 17
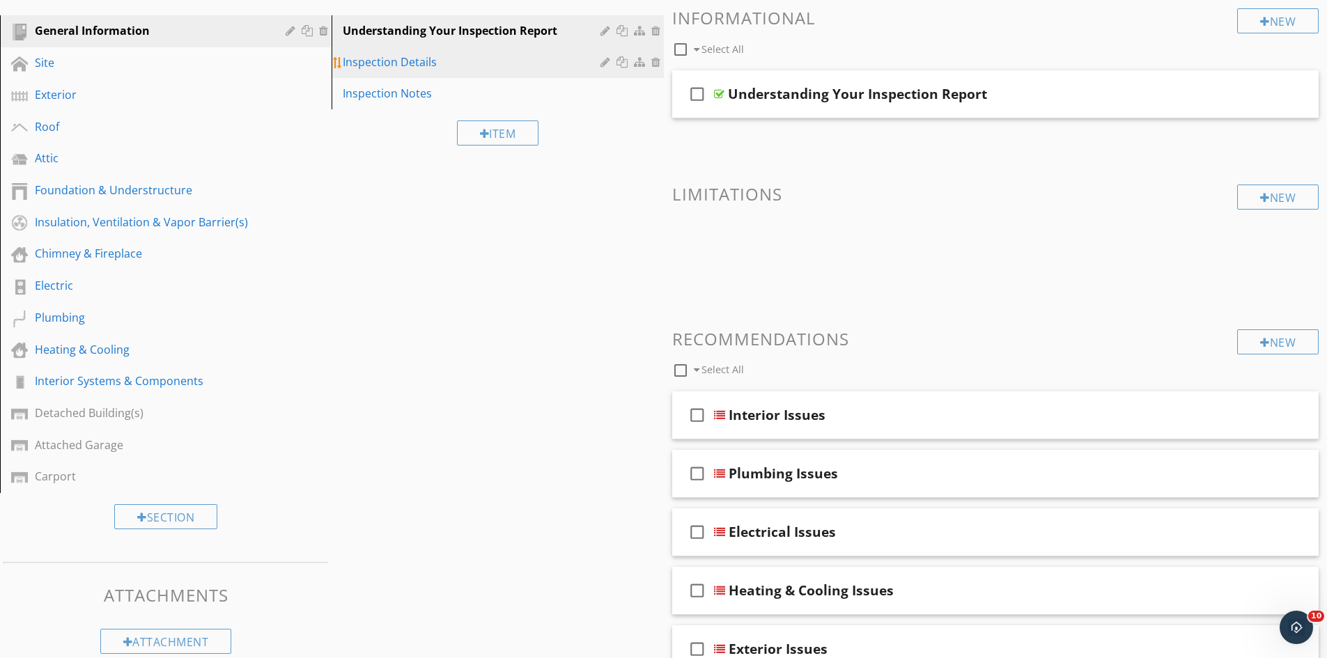
click at [519, 62] on div "Inspection Details" at bounding box center [473, 62] width 261 height 17
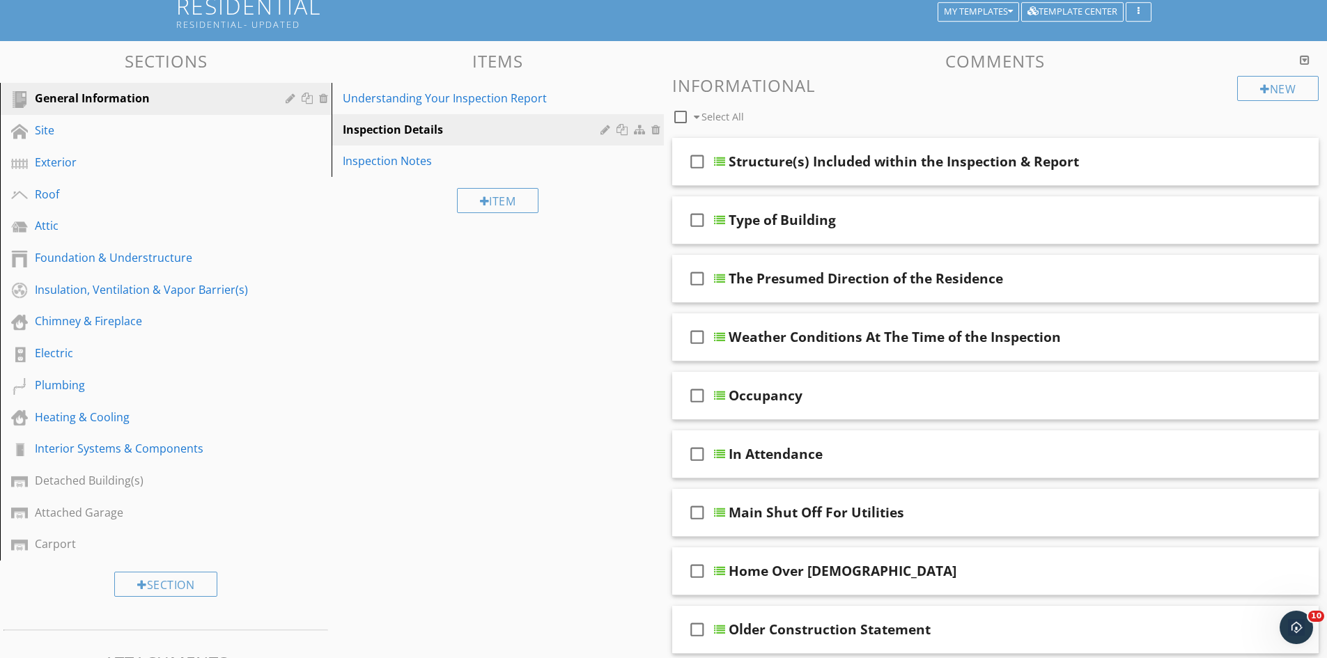
scroll to position [109, 0]
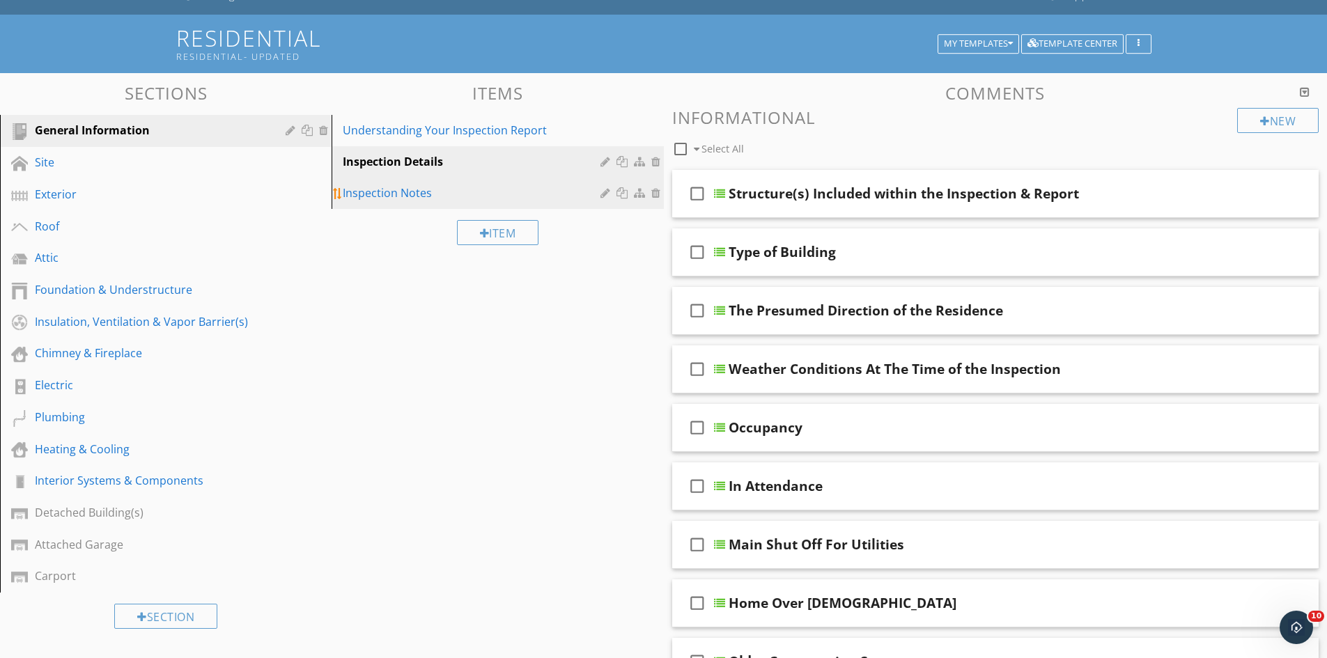
click at [467, 189] on div "Inspection Notes" at bounding box center [473, 193] width 261 height 17
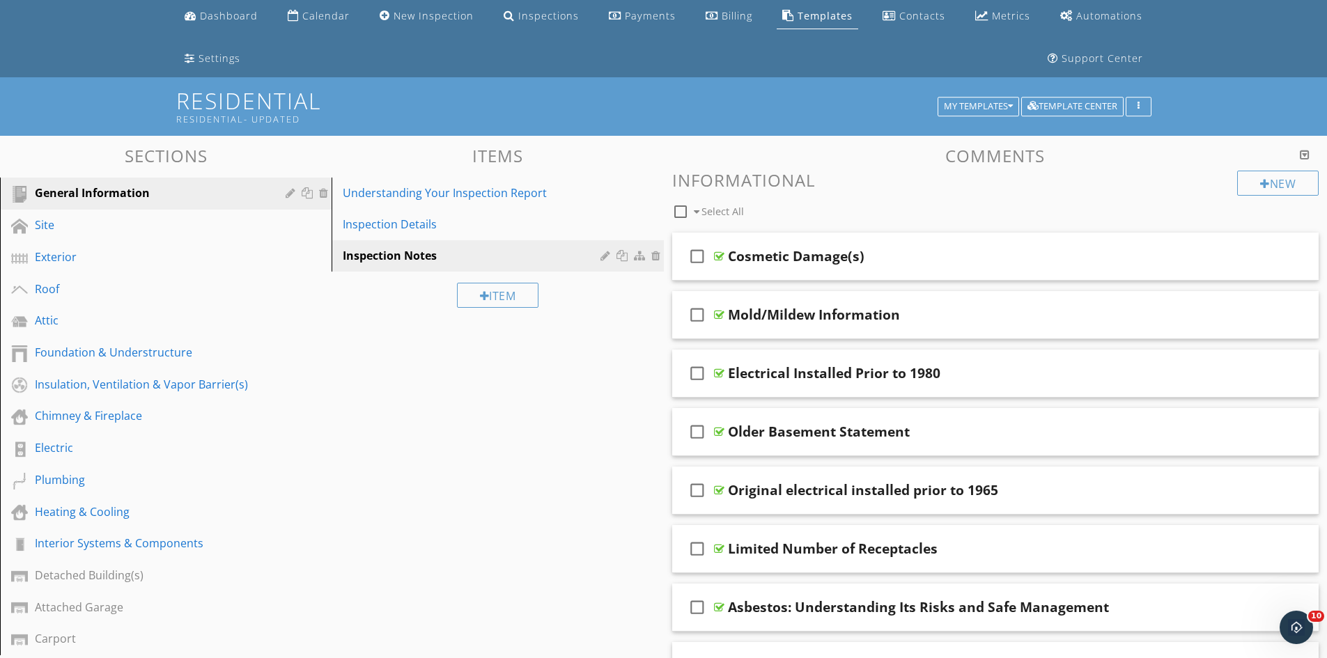
scroll to position [0, 0]
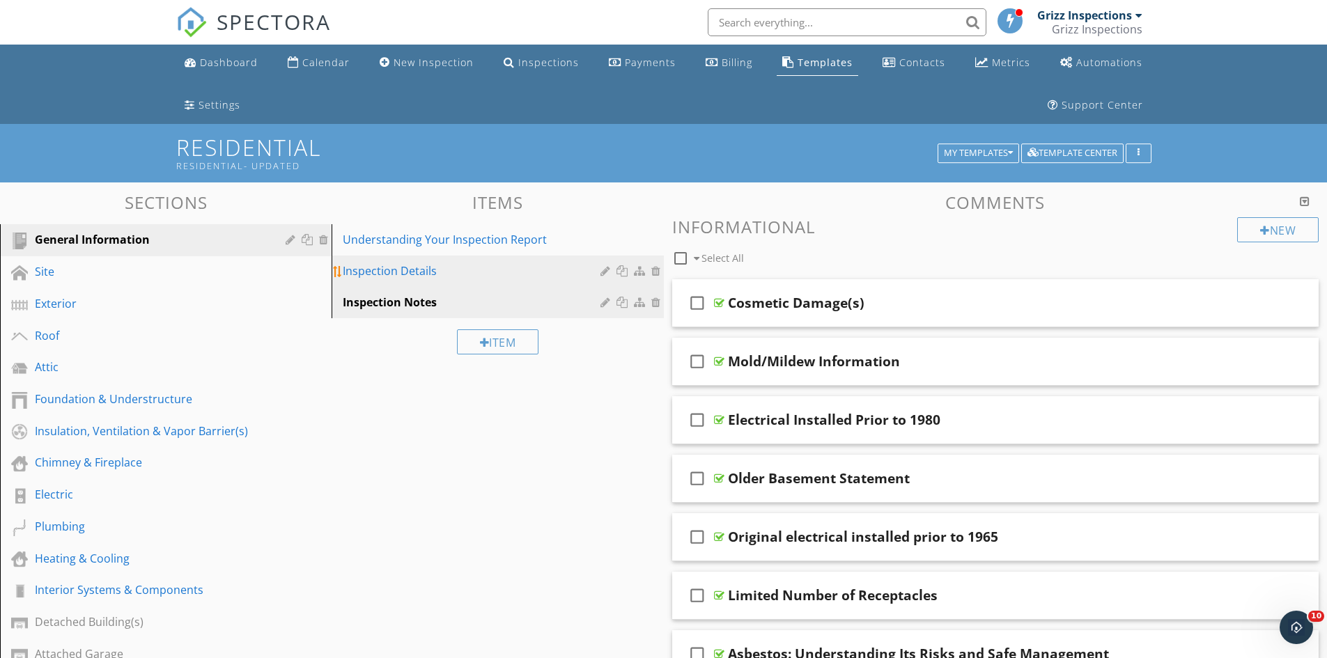
click at [451, 274] on div "Inspection Details" at bounding box center [473, 271] width 261 height 17
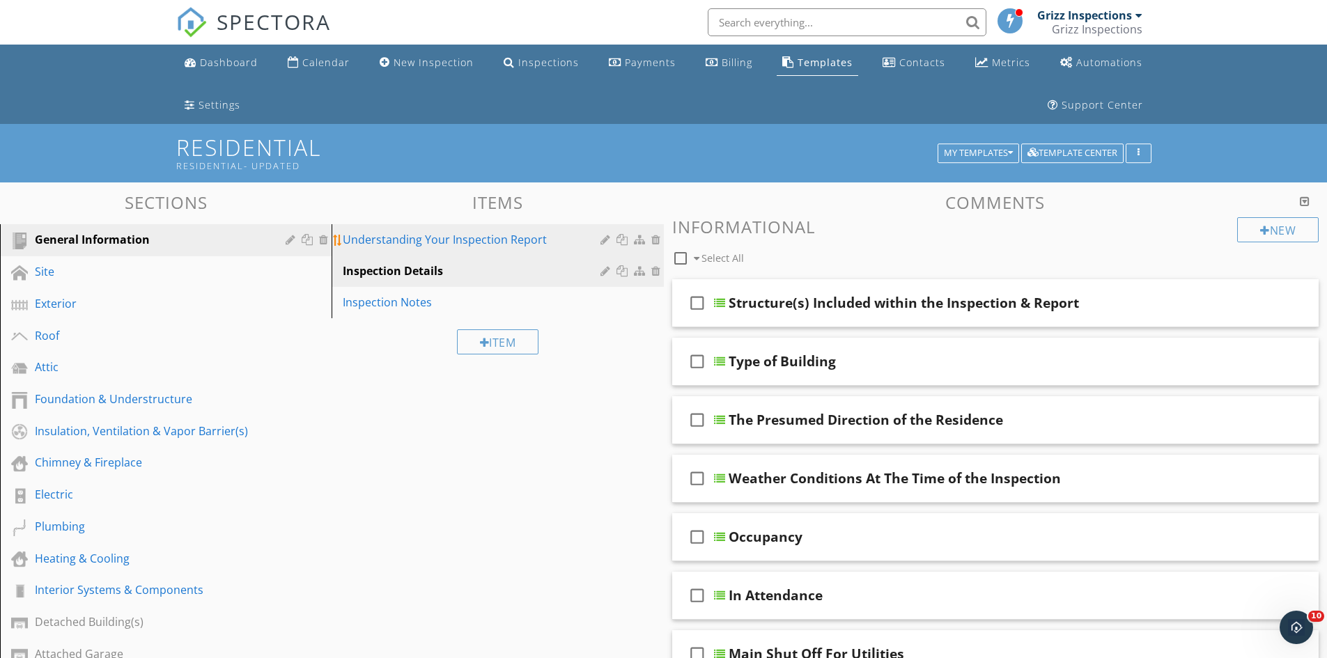
click at [534, 242] on div "Understanding Your Inspection Report" at bounding box center [473, 239] width 261 height 17
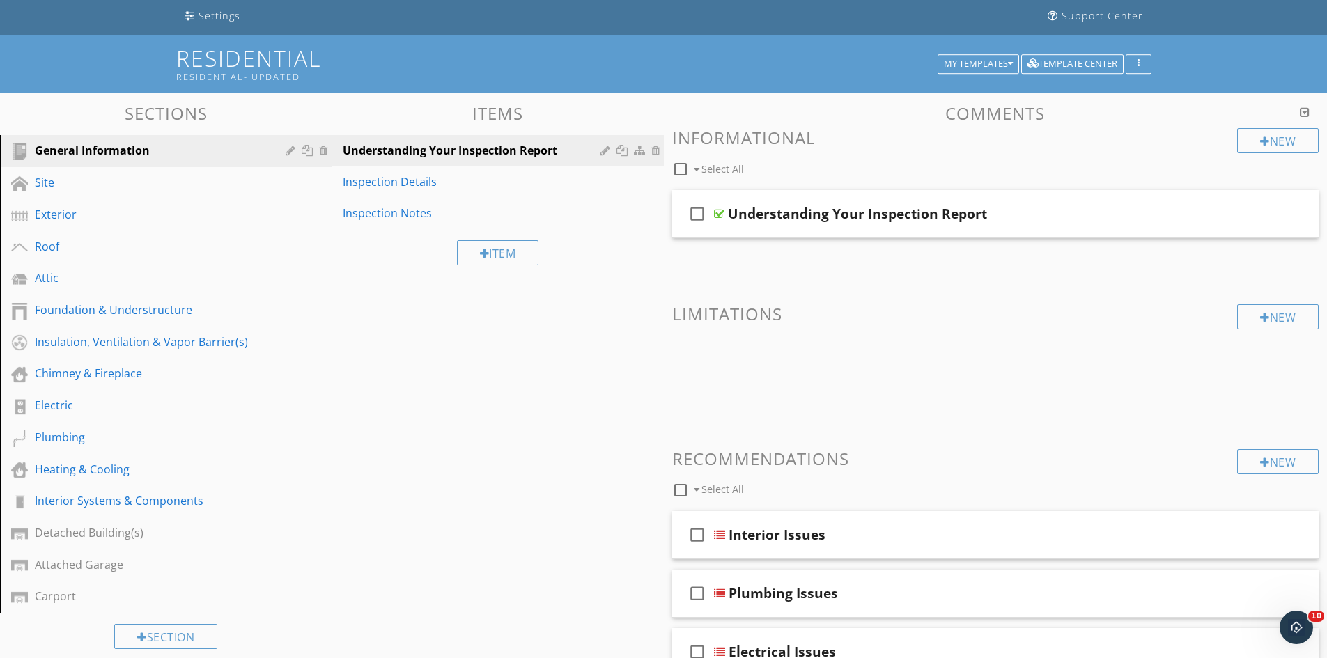
scroll to position [74, 0]
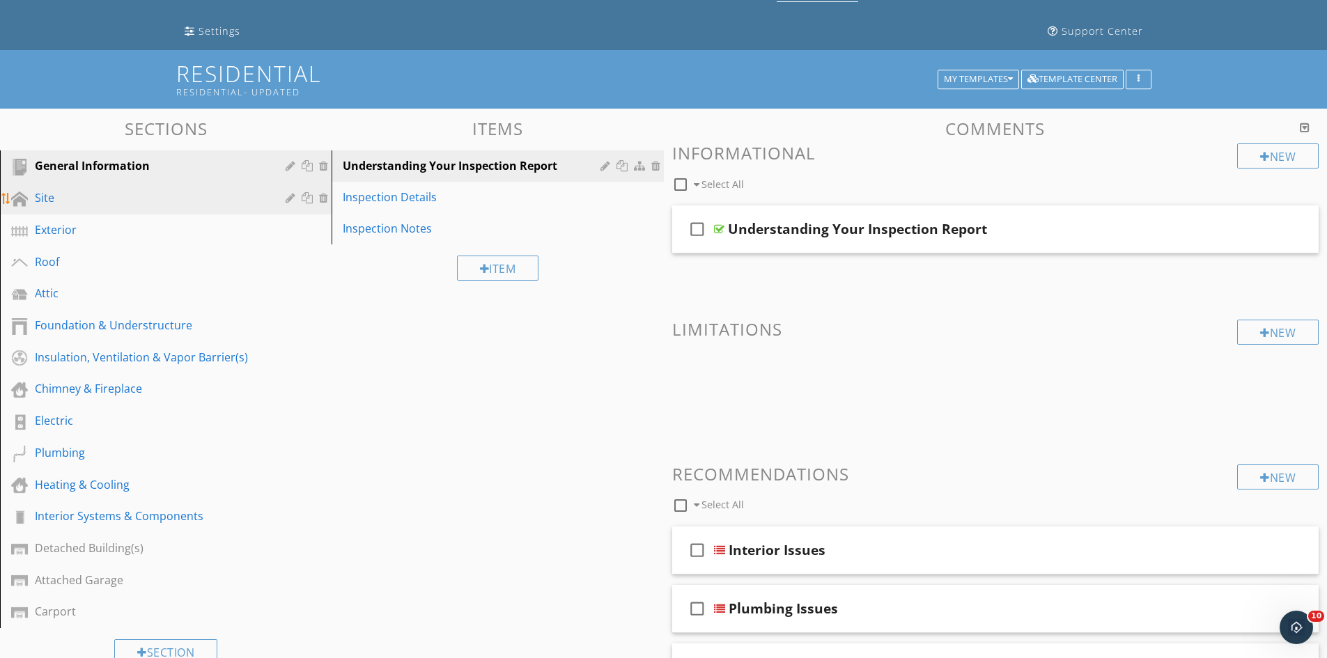
click at [60, 205] on div "Site" at bounding box center [150, 197] width 231 height 17
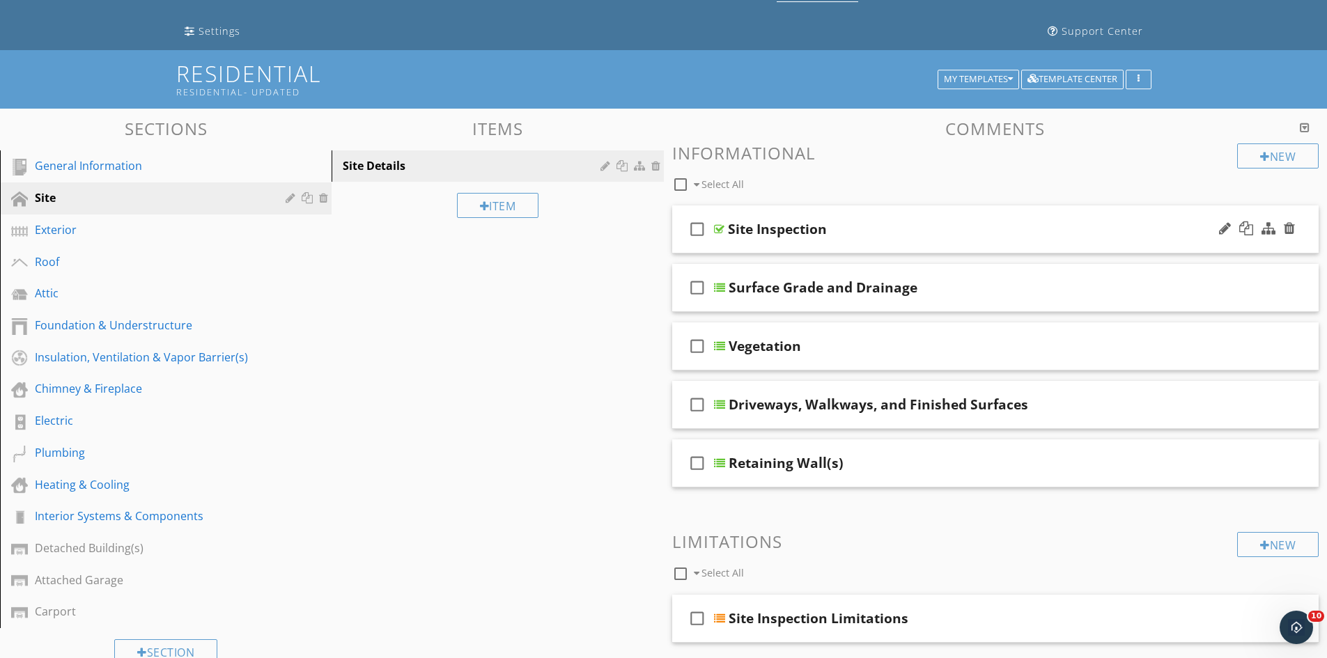
click at [946, 231] on div "Site Inspection" at bounding box center [960, 229] width 464 height 17
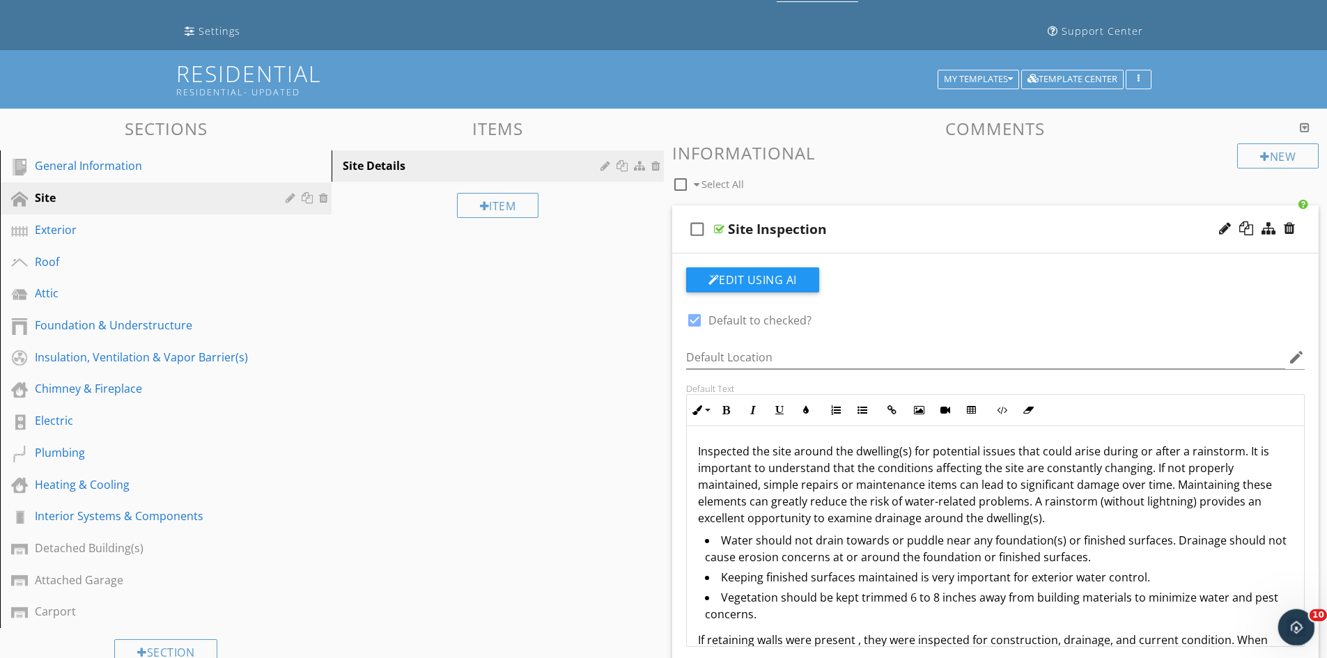
drag, startPoint x: 1303, startPoint y: 564, endPoint x: 1306, endPoint y: 646, distance: 81.6
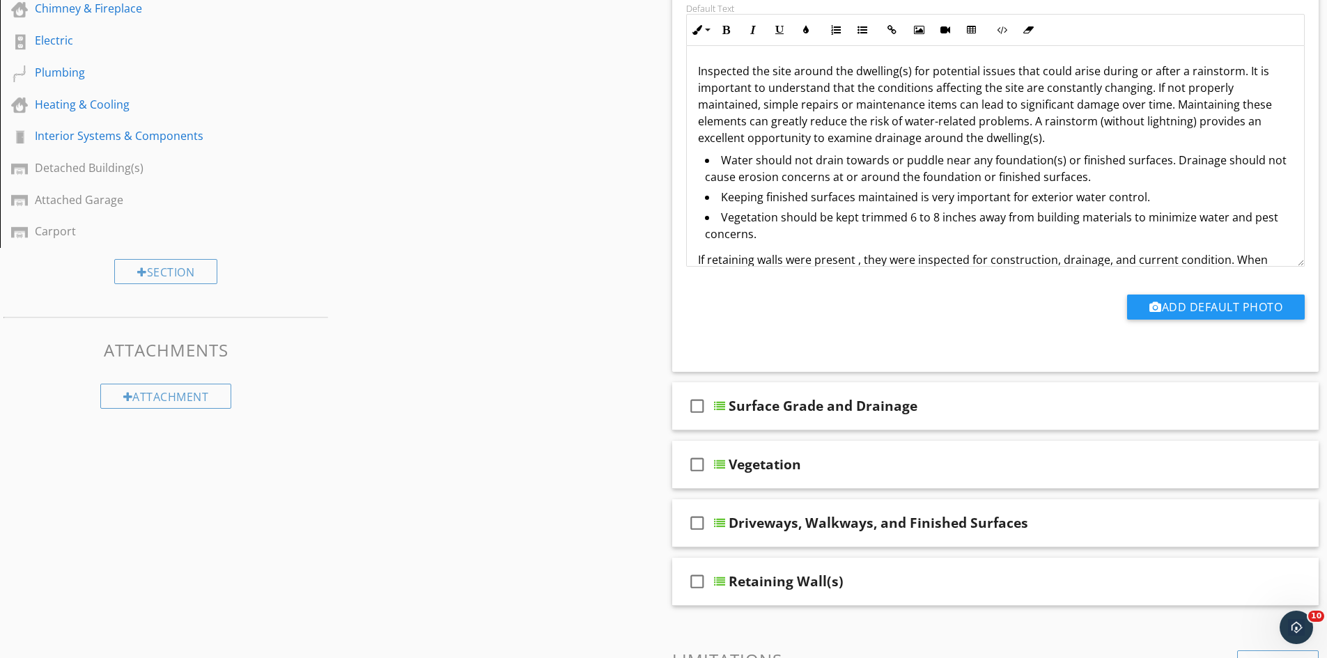
scroll to position [440, 0]
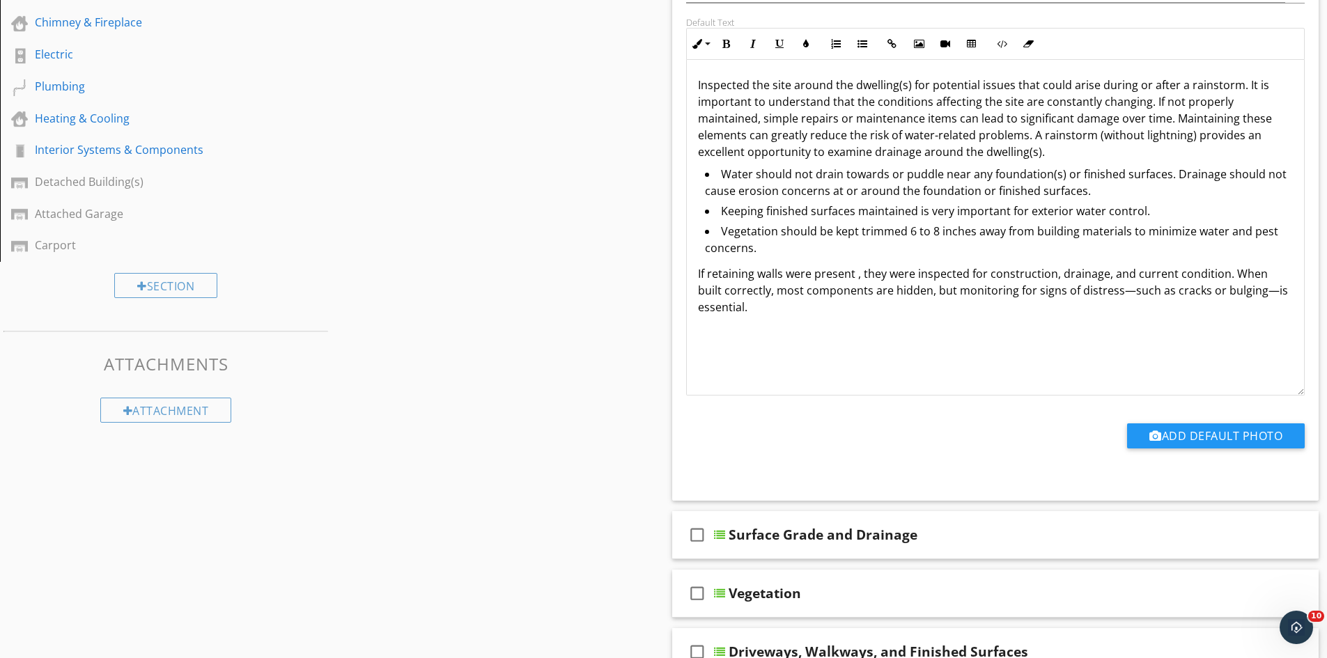
drag, startPoint x: 1300, startPoint y: 275, endPoint x: 1303, endPoint y: 390, distance: 114.9
click at [1303, 390] on div "Inspected the site around the dwelling(s) for potential issues that could arise…" at bounding box center [995, 228] width 619 height 336
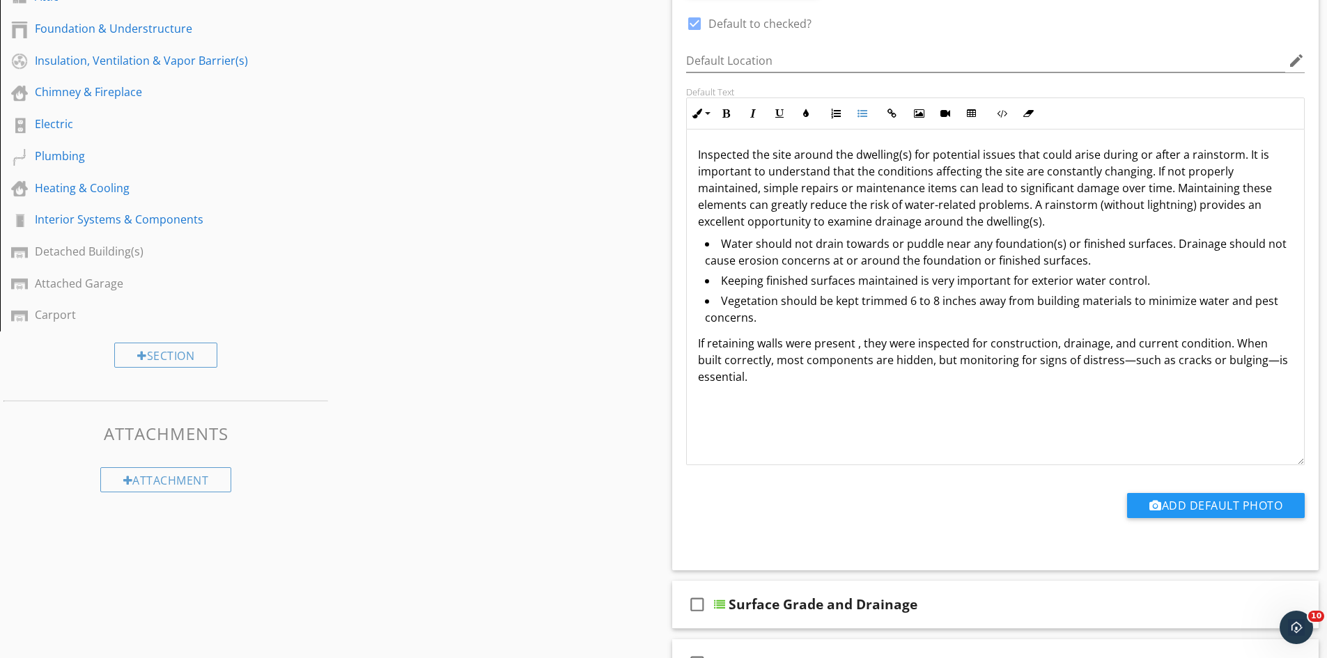
click at [991, 264] on li "Water should not drain towards or puddle near any foundation(s) or finished sur…" at bounding box center [999, 253] width 589 height 37
click at [1069, 263] on li "Water should not drain towards or puddle near any foundation(s) or finished sur…" at bounding box center [999, 253] width 589 height 37
drag, startPoint x: 855, startPoint y: 347, endPoint x: 816, endPoint y: 352, distance: 38.6
click at [816, 352] on p "If retaining walls were present , they were inspected for construction, drainag…" at bounding box center [996, 360] width 596 height 50
click at [928, 364] on p "If retaining walls were observed , they were inspected for construction, draina…" at bounding box center [996, 360] width 596 height 50
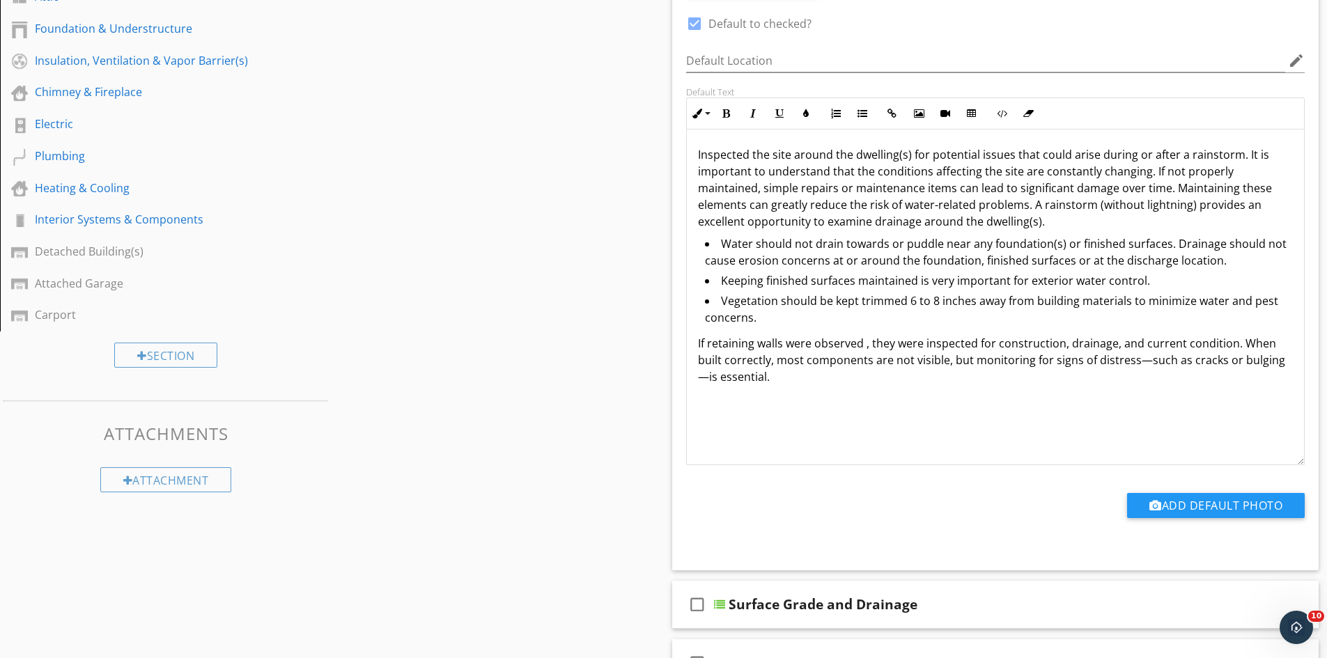
click at [970, 366] on p "If retaining walls were observed , they were inspected for construction, draina…" at bounding box center [996, 360] width 596 height 50
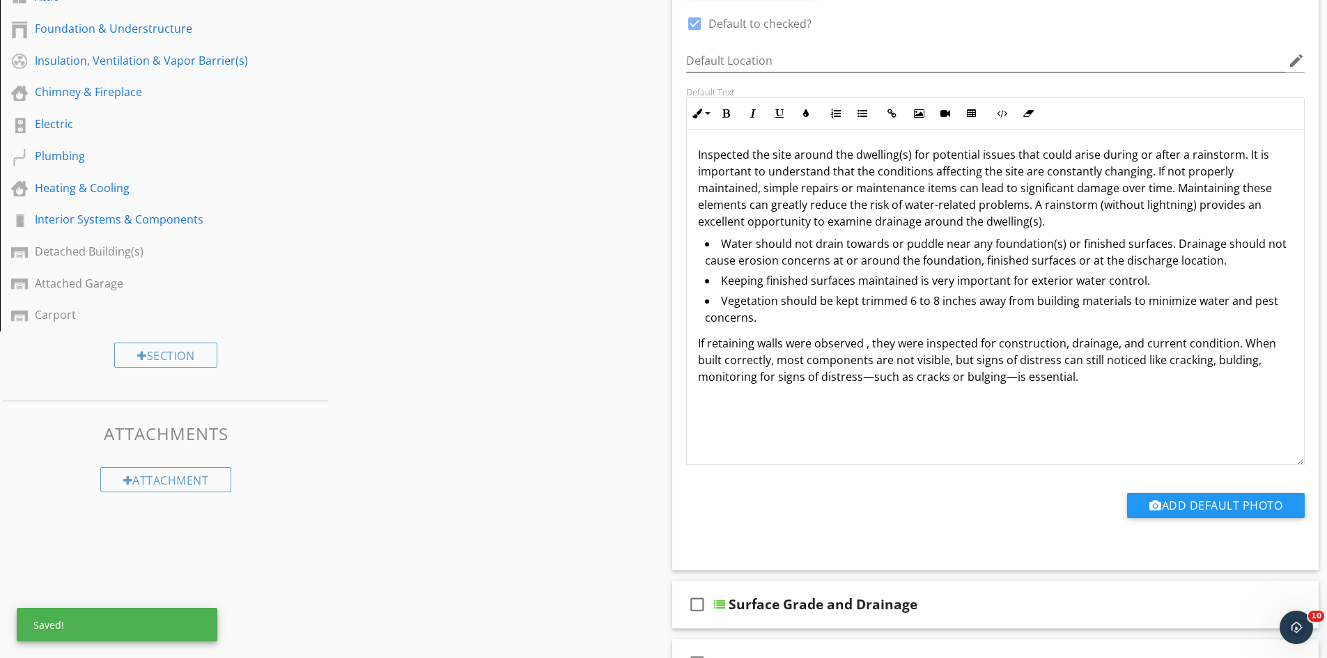
click at [1231, 364] on p "If retaining walls were observed , they were inspected for construction, draina…" at bounding box center [996, 360] width 596 height 50
click at [1266, 363] on p "If retaining walls were observed , they were inspected for construction, draina…" at bounding box center [996, 360] width 596 height 50
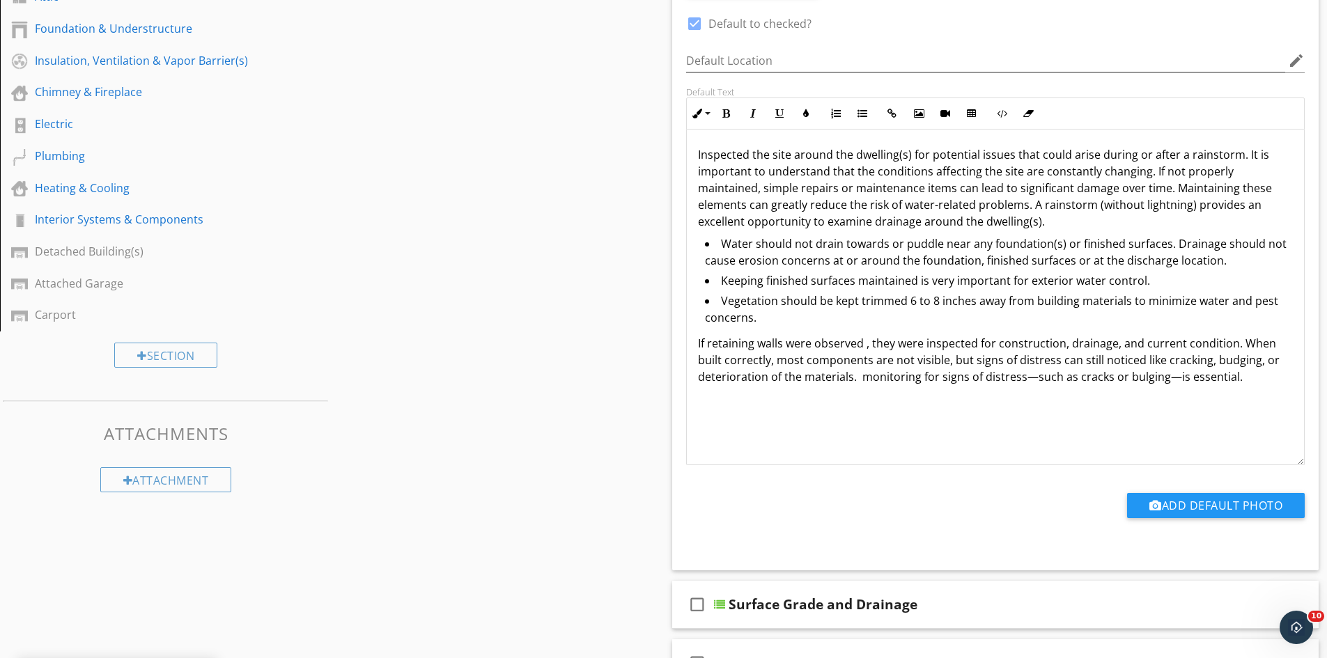
drag, startPoint x: 861, startPoint y: 378, endPoint x: 1239, endPoint y: 380, distance: 378.2
click at [1239, 380] on p "If retaining walls were observed , they were inspected for construction, draina…" at bounding box center [996, 360] width 596 height 50
drag, startPoint x: 1062, startPoint y: 348, endPoint x: 998, endPoint y: 350, distance: 63.4
click at [998, 350] on p "If retaining walls were observed , they were inspected for construction, draina…" at bounding box center [996, 360] width 596 height 50
click at [982, 364] on p "If retaining walls were observed , they were inspected for type of materials us…" at bounding box center [996, 360] width 596 height 50
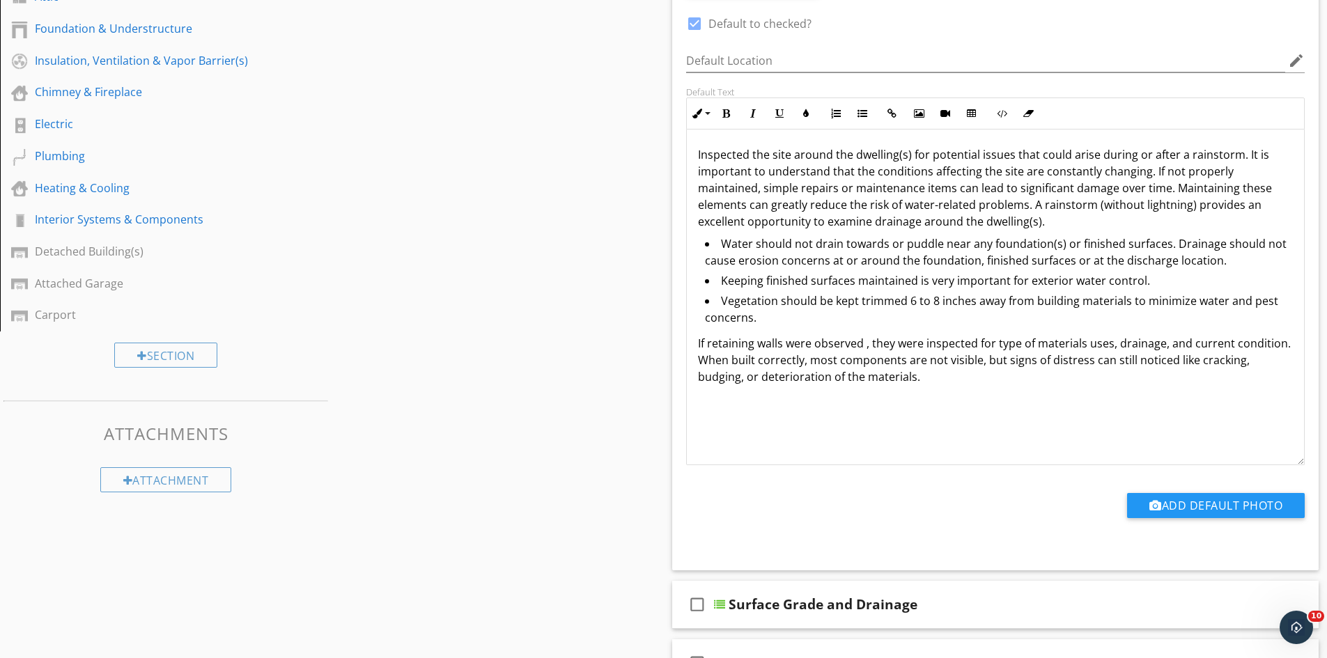
click at [981, 364] on p "If retaining walls were observed , they were inspected for type of materials us…" at bounding box center [996, 360] width 596 height 50
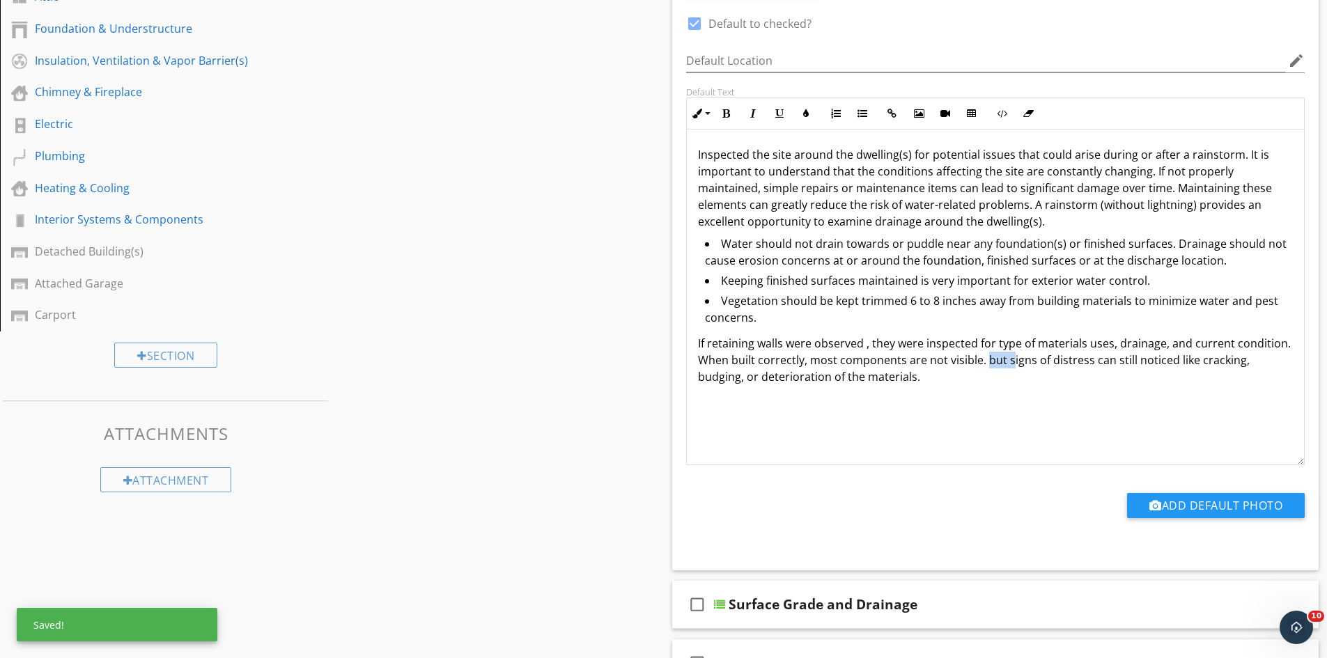
drag, startPoint x: 1009, startPoint y: 366, endPoint x: 986, endPoint y: 366, distance: 23.0
click at [986, 366] on p "If retaining walls were observed , they were inspected for type of materials us…" at bounding box center [996, 360] width 596 height 50
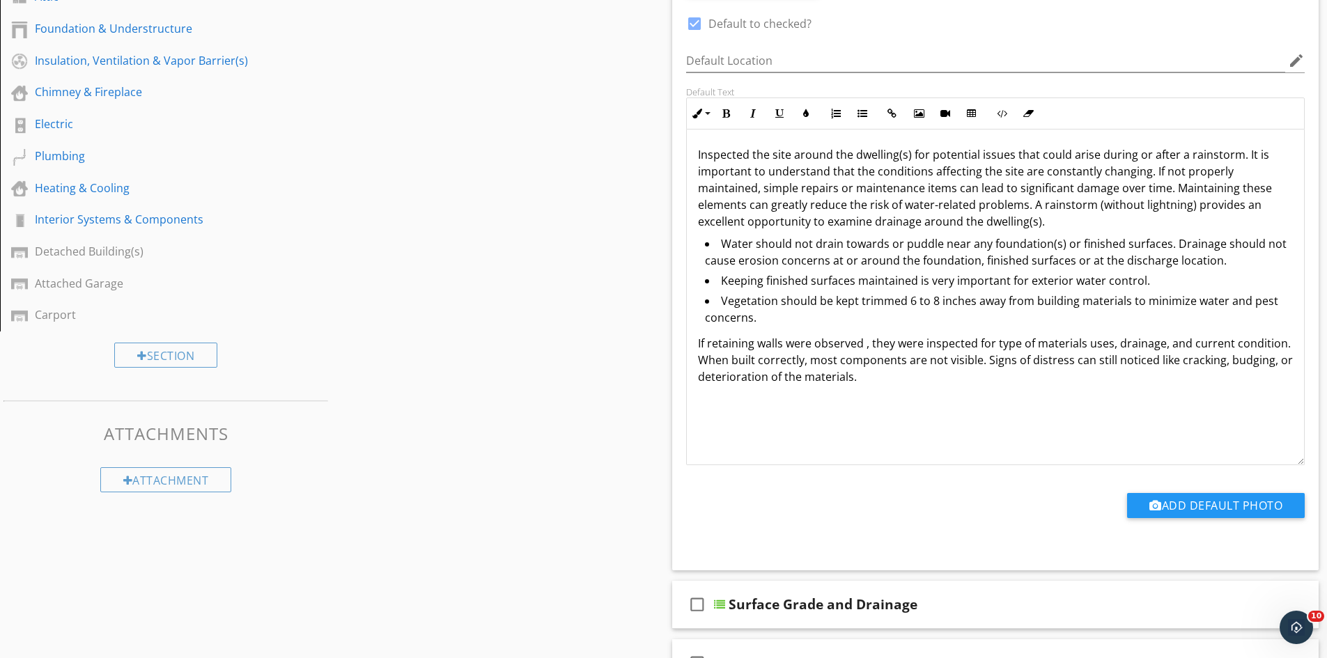
click at [896, 383] on p "If retaining walls were observed , they were inspected for type of materials us…" at bounding box center [996, 360] width 596 height 50
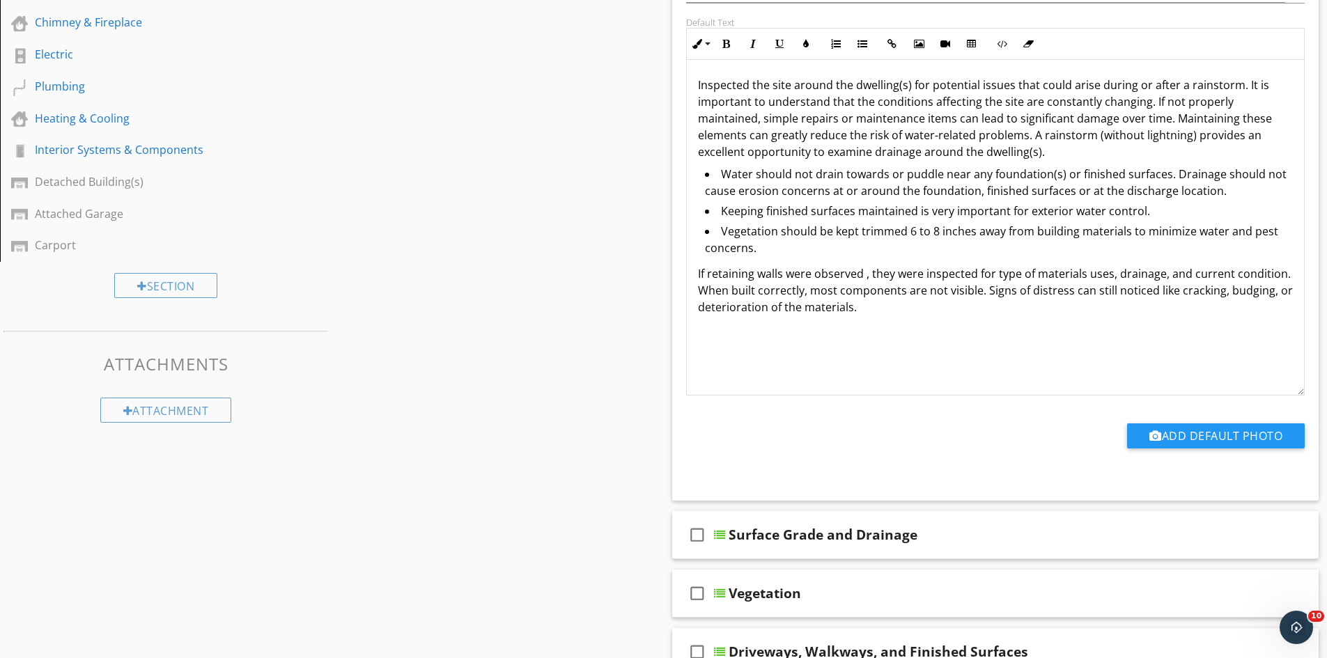
click at [866, 277] on p "If retaining walls were observed , they were inspected for type of materials us…" at bounding box center [996, 290] width 596 height 50
click at [868, 304] on p "If retaining walls were observed, they were inspected for type of materials use…" at bounding box center [996, 290] width 596 height 50
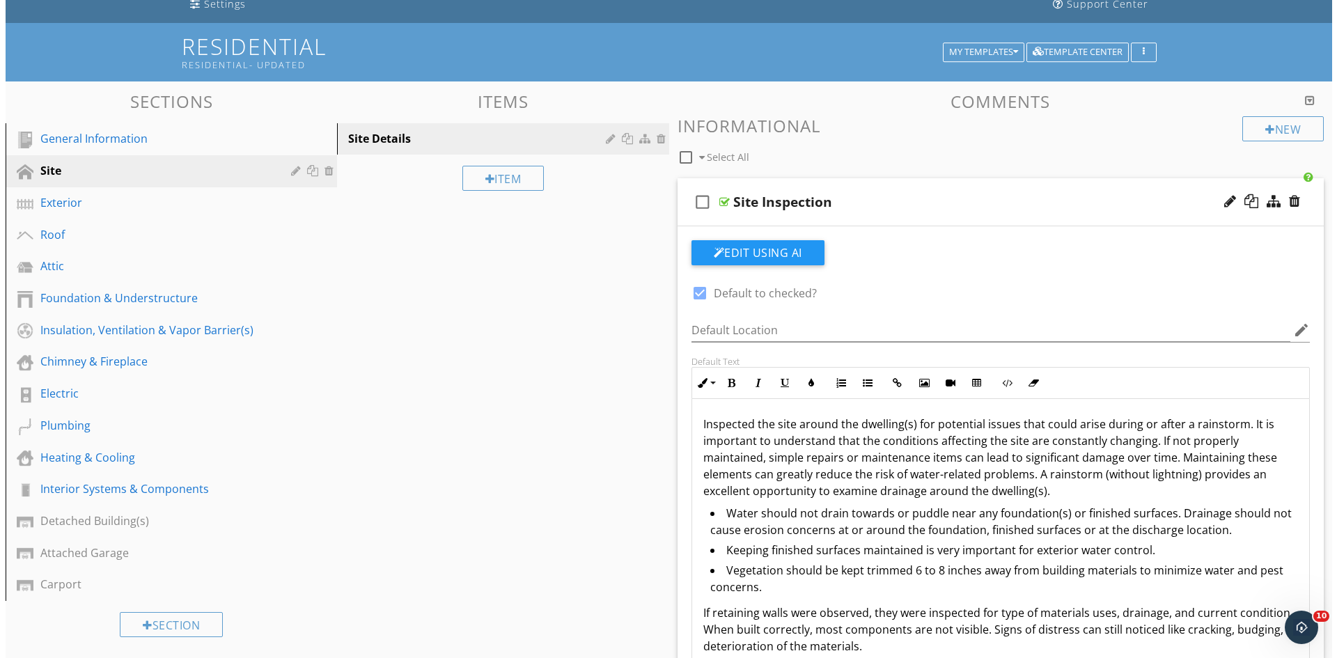
scroll to position [92, 0]
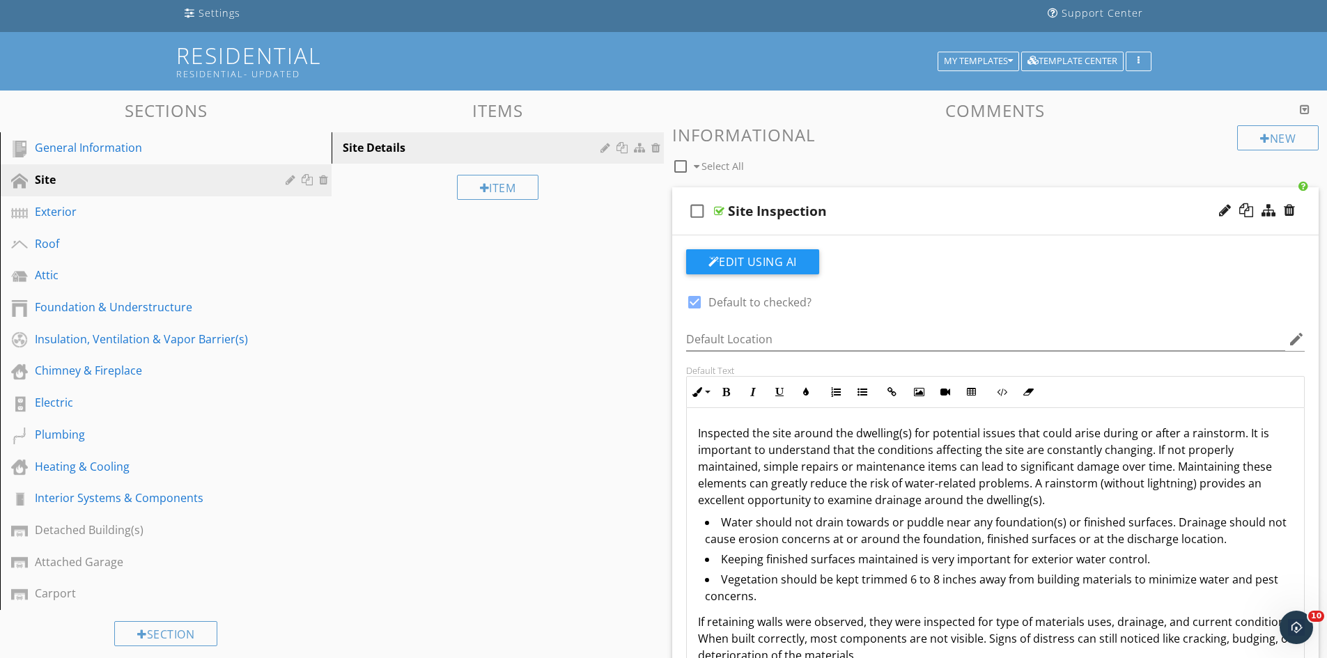
click at [898, 222] on div "check_box_outline_blank Site Inspection" at bounding box center [995, 211] width 647 height 48
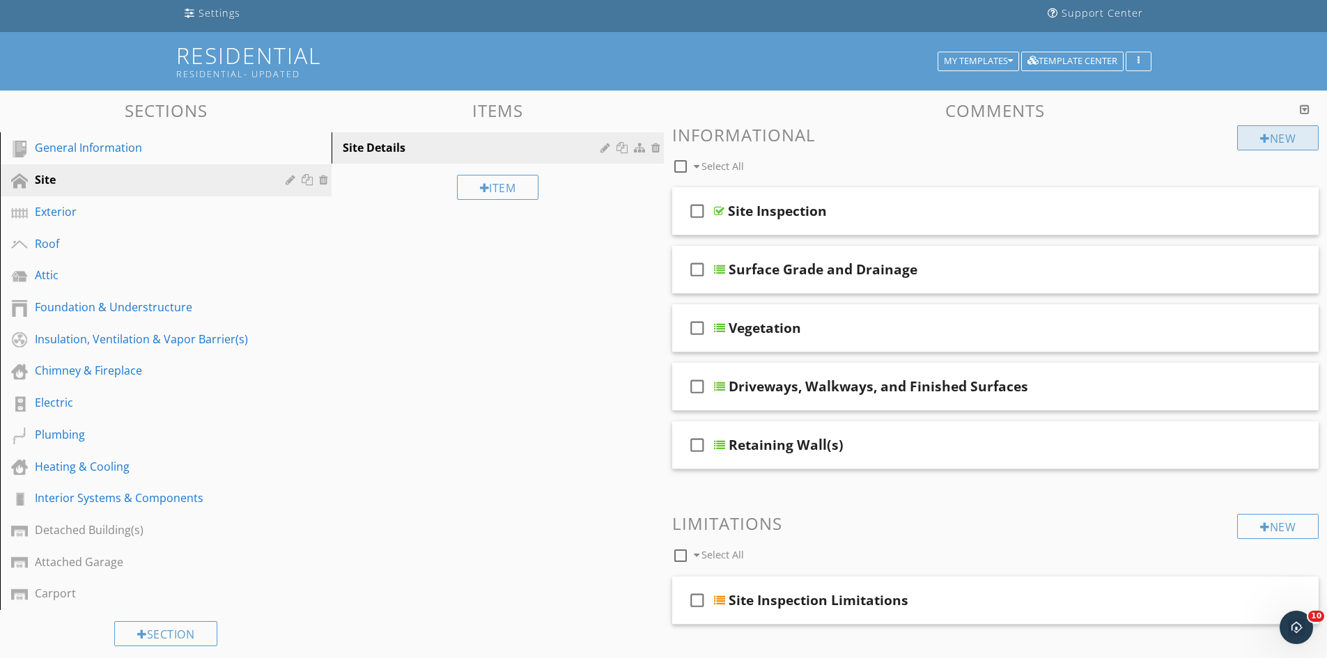
click at [1275, 140] on div "New" at bounding box center [1277, 137] width 81 height 25
